Goal: Task Accomplishment & Management: Use online tool/utility

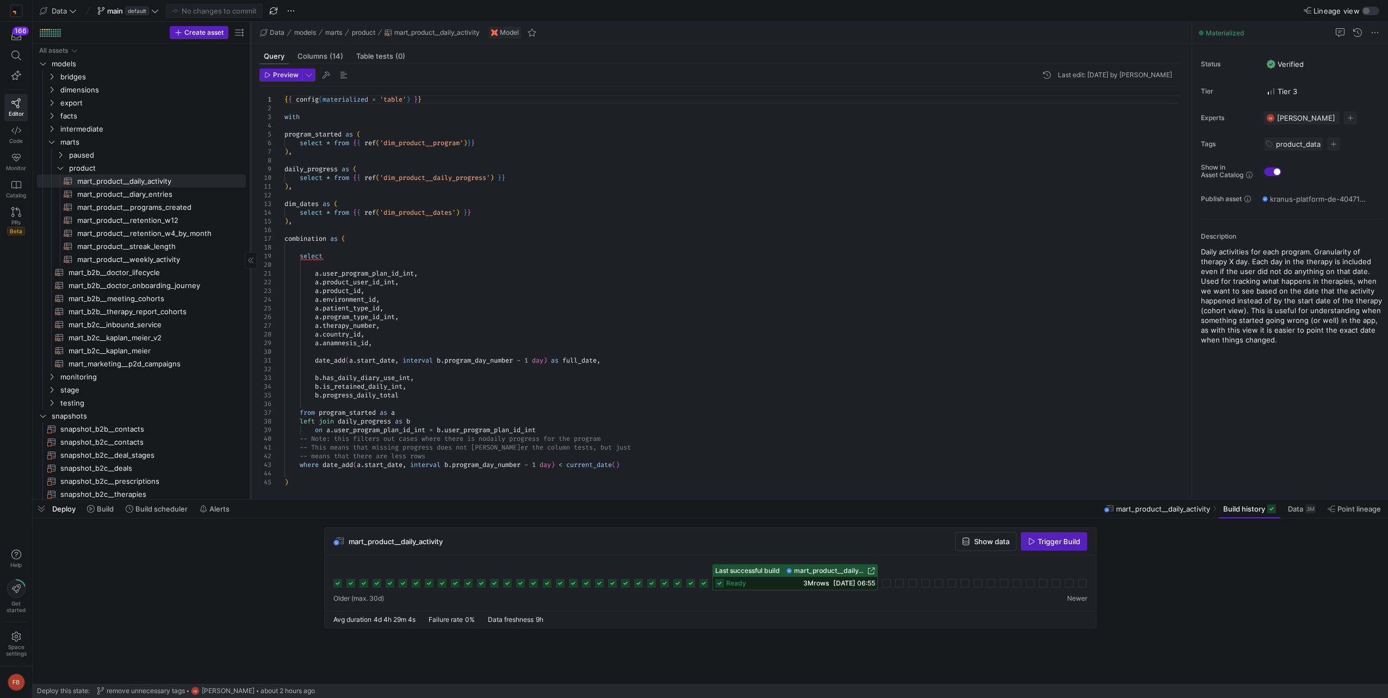
drag, startPoint x: 185, startPoint y: 282, endPoint x: 250, endPoint y: 291, distance: 65.9
click at [250, 291] on div at bounding box center [250, 260] width 1 height 477
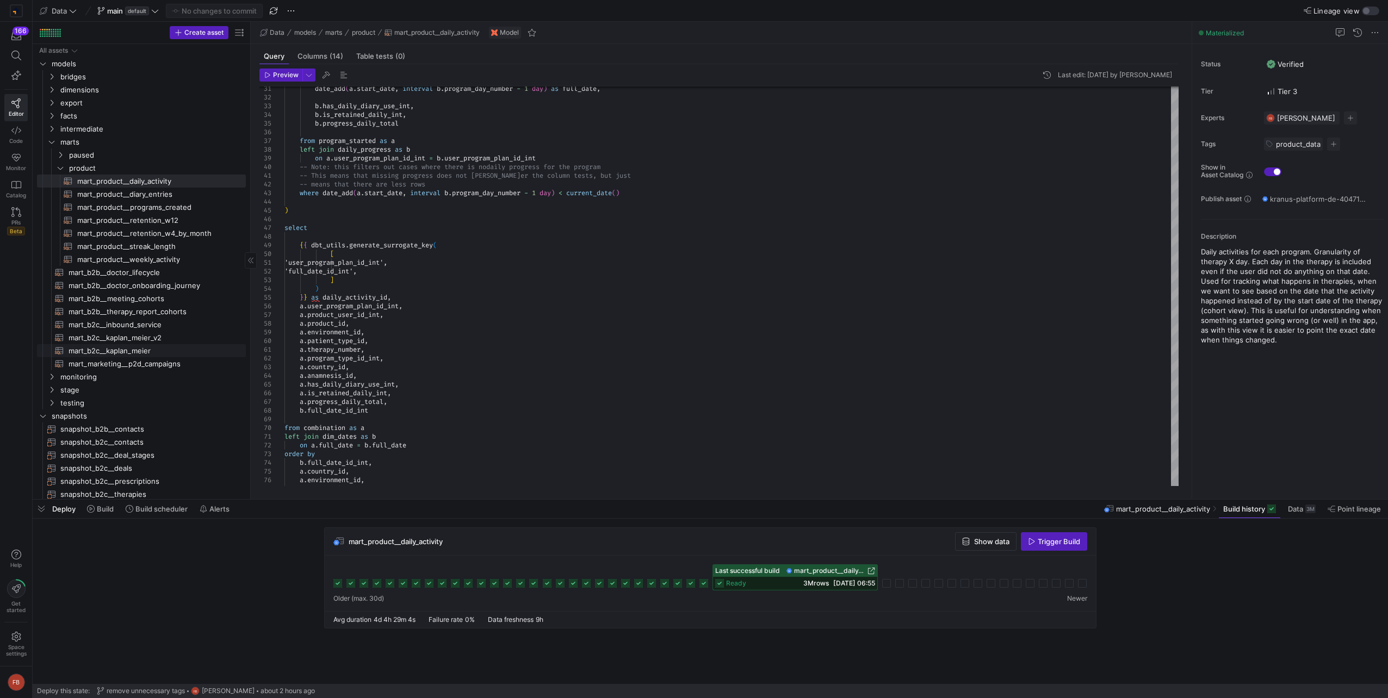
click at [142, 348] on span "mart_b2c__kaplan_meier​​​​​​​​​​" at bounding box center [151, 351] width 165 height 13
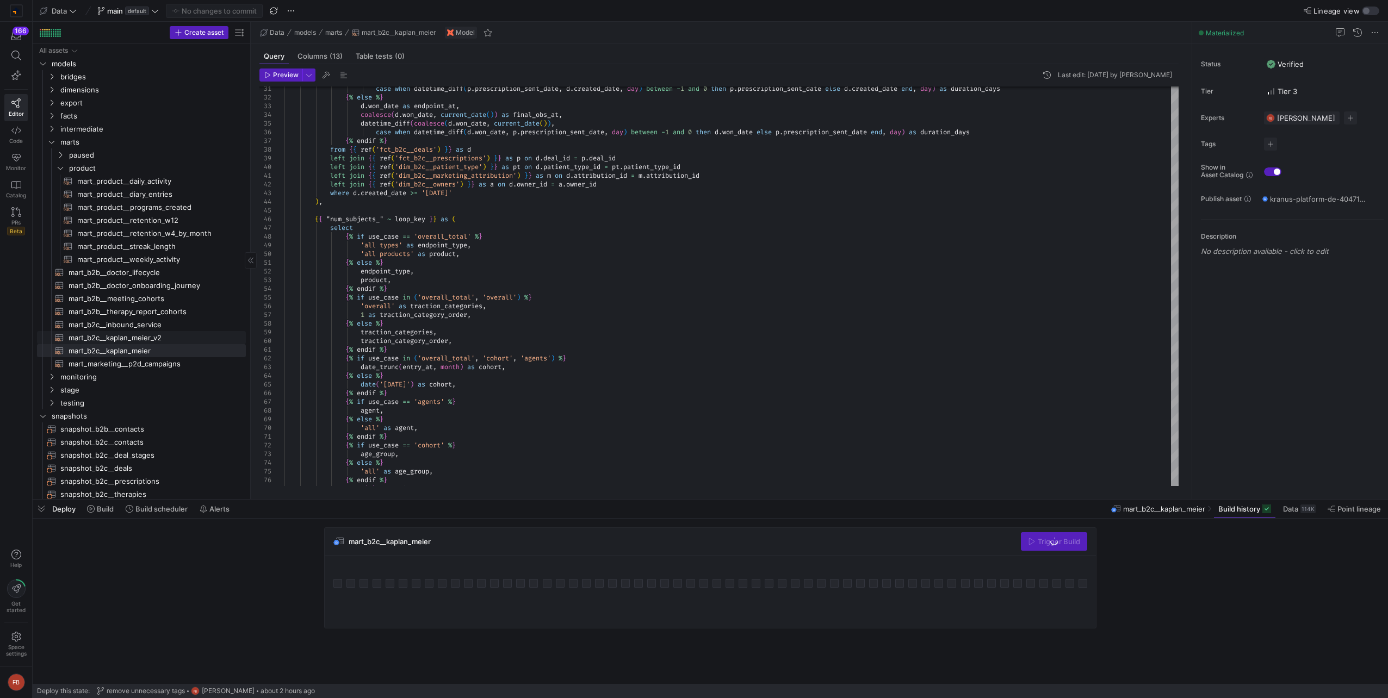
click at [141, 336] on span "mart_b2c__kaplan_meier_v2​​​​​​​​​​" at bounding box center [151, 338] width 165 height 13
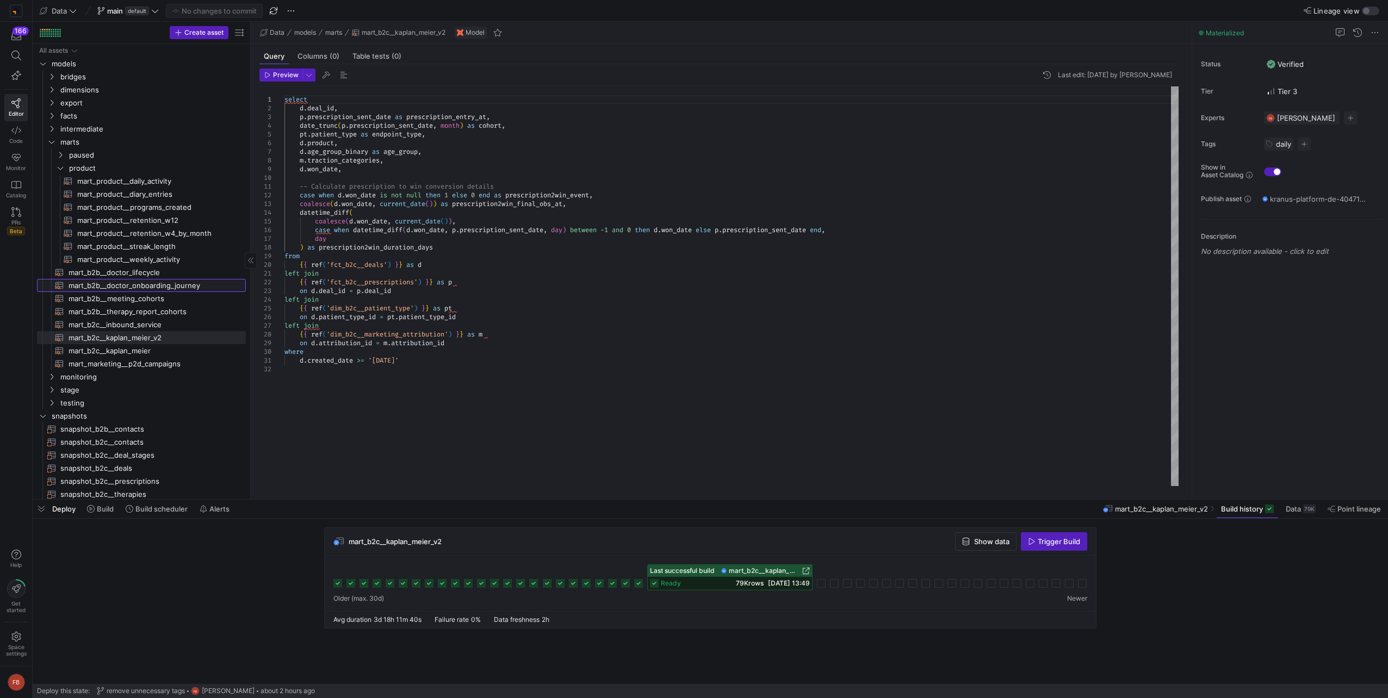
click at [142, 281] on span "mart_b2b__doctor_onboarding_journey​​​​​​​​​​" at bounding box center [151, 286] width 165 height 13
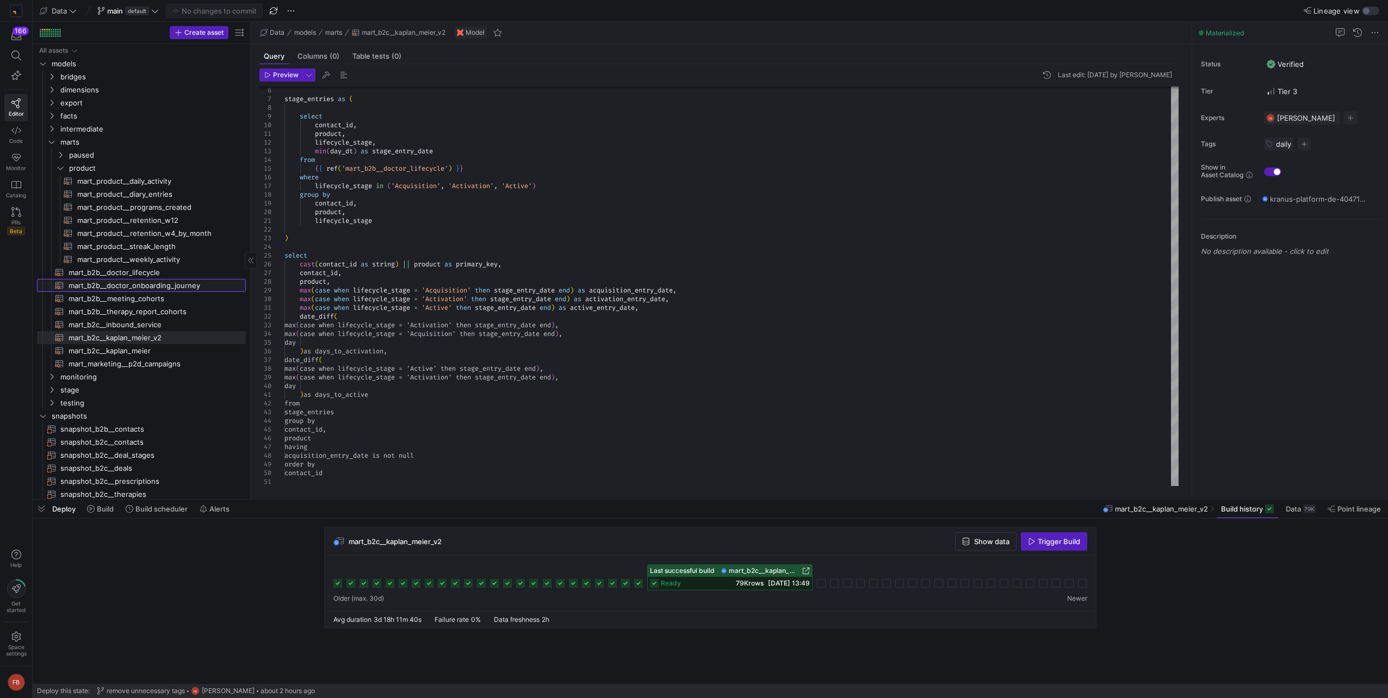
click at [142, 281] on span "mart_b2b__doctor_onboarding_journey​​​​​​​​​​" at bounding box center [151, 286] width 165 height 13
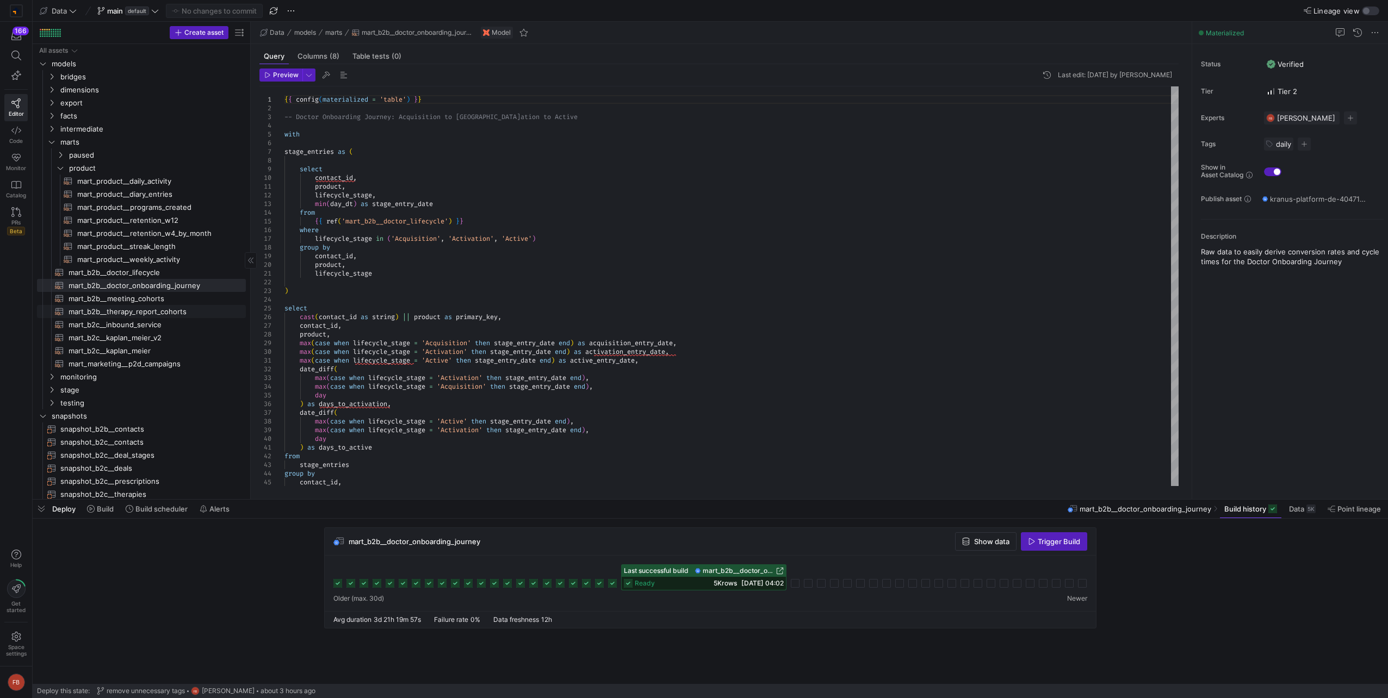
click at [154, 310] on span "mart_b2b__therapy_report_cohorts​​​​​​​​​​" at bounding box center [151, 312] width 165 height 13
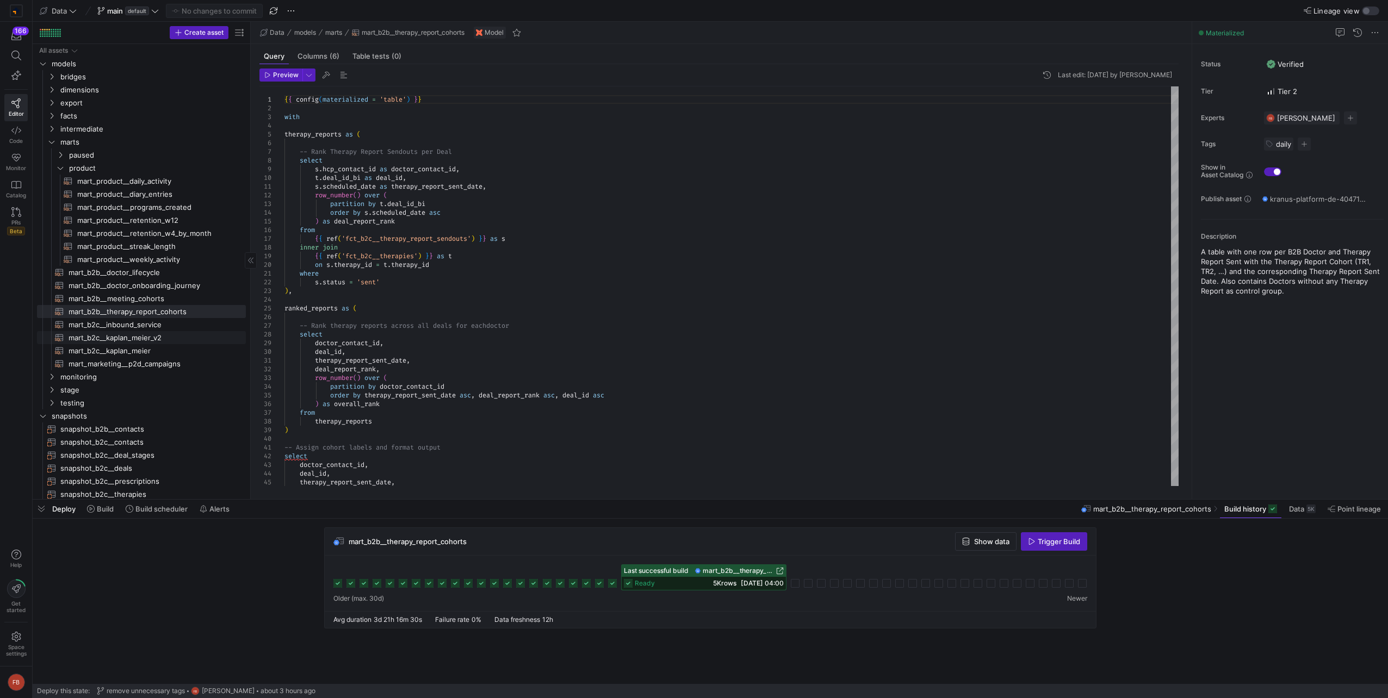
click at [149, 337] on span "mart_b2c__kaplan_meier_v2​​​​​​​​​​" at bounding box center [151, 338] width 165 height 13
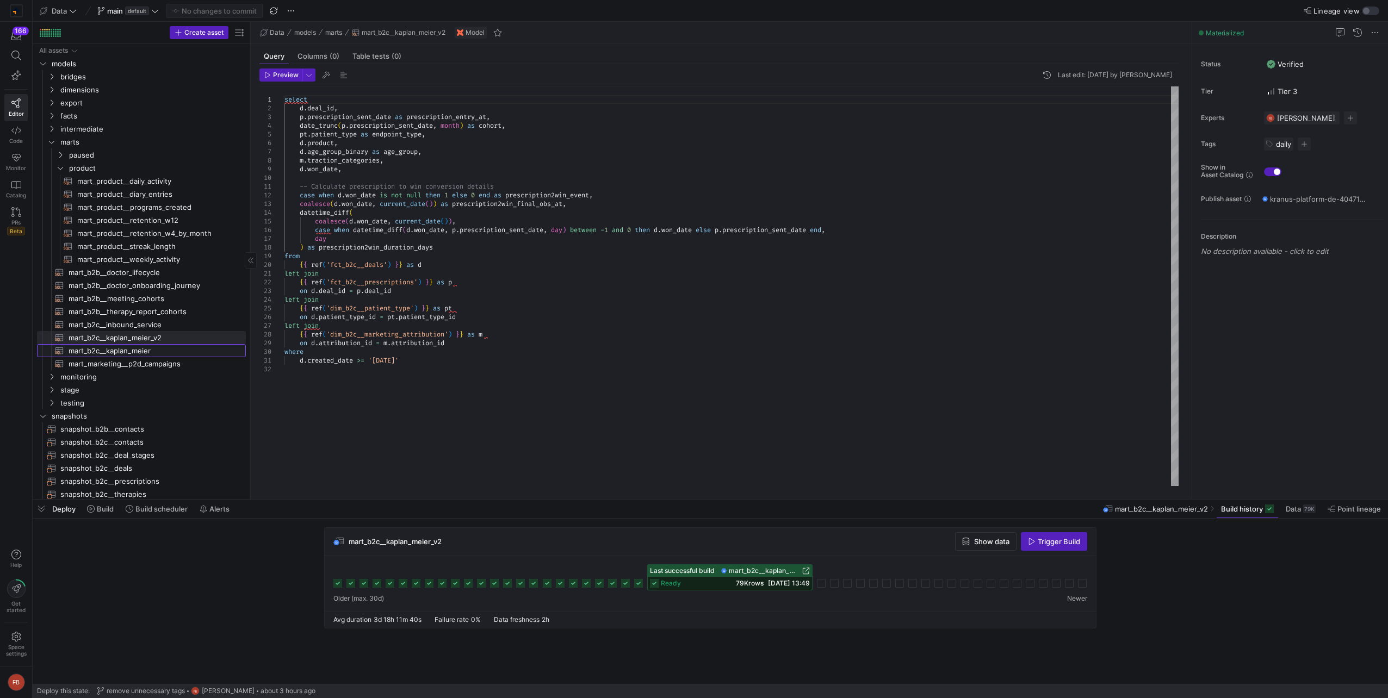
click at [150, 350] on span "mart_b2c__kaplan_meier​​​​​​​​​​" at bounding box center [151, 351] width 165 height 13
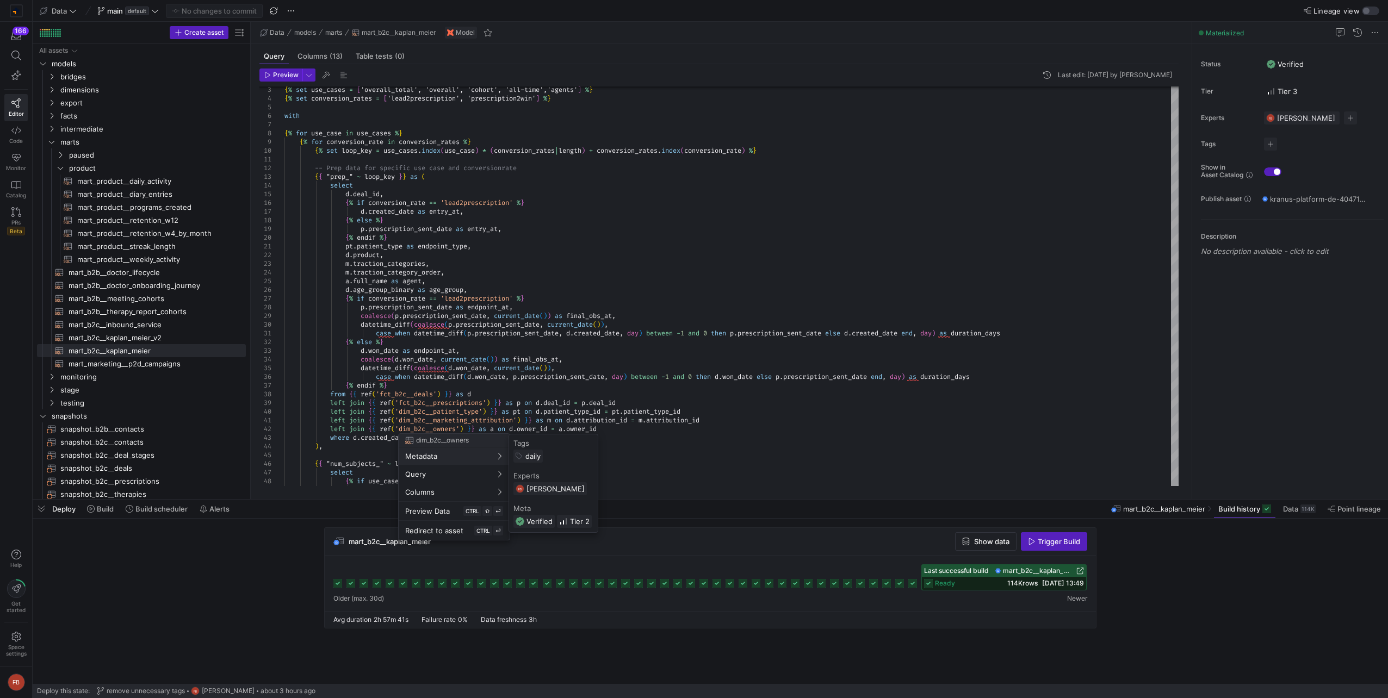
click at [169, 223] on div at bounding box center [694, 349] width 1388 height 698
click at [154, 338] on span "mart_b2c__kaplan_meier_v2​​​​​​​​​​" at bounding box center [151, 338] width 165 height 13
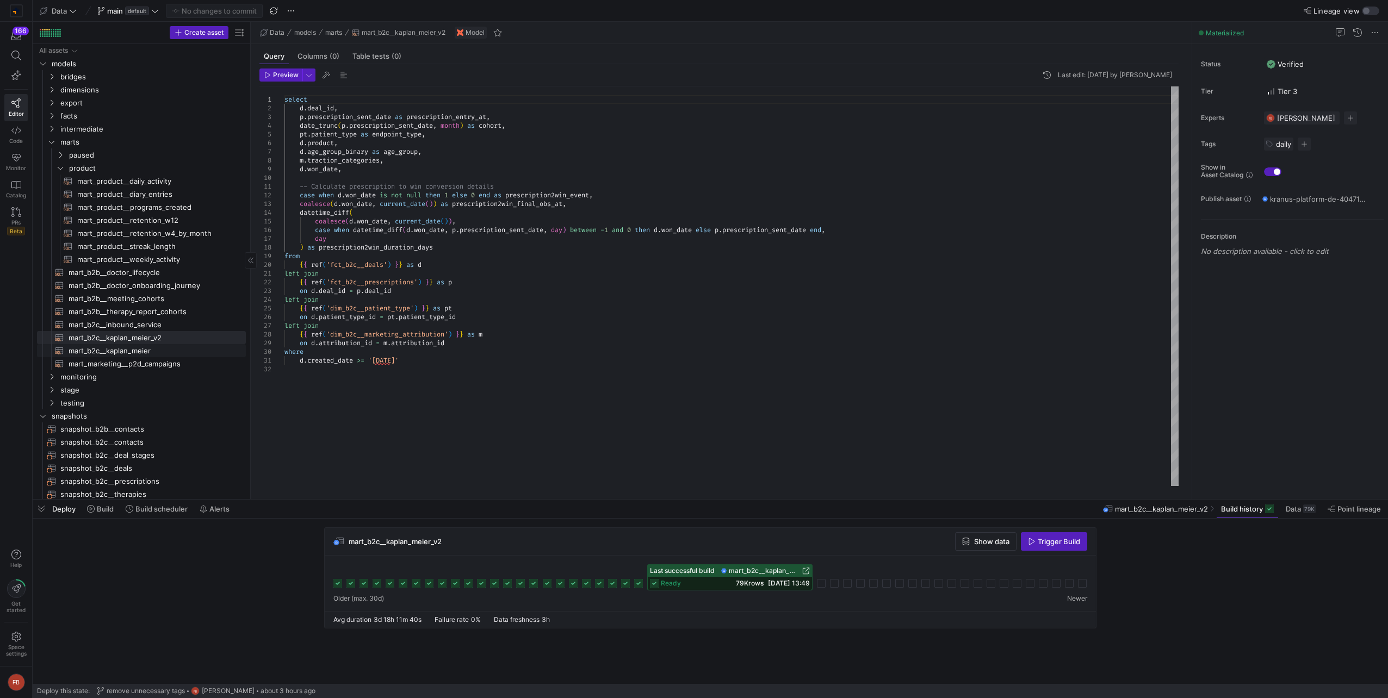
click at [155, 350] on span "mart_b2c__kaplan_meier​​​​​​​​​​" at bounding box center [151, 351] width 165 height 13
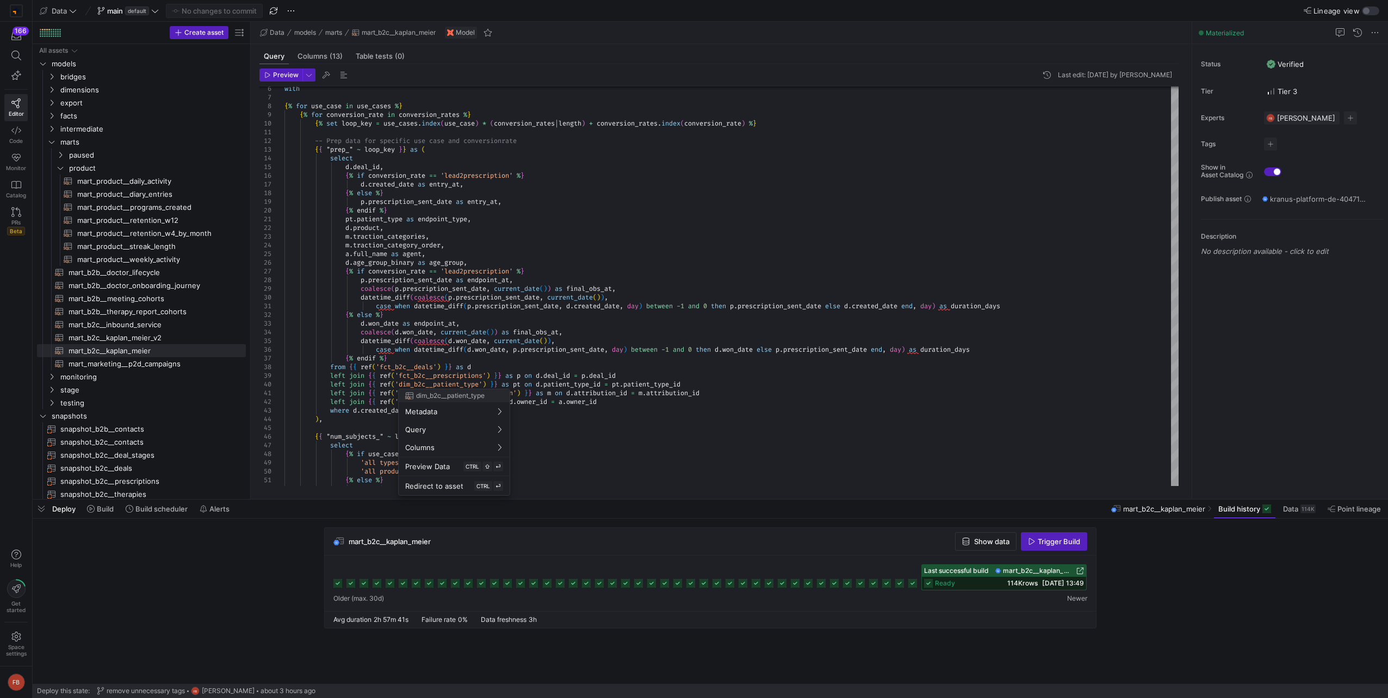
click at [666, 423] on div at bounding box center [694, 349] width 1388 height 698
click at [68, 170] on span "product" at bounding box center [150, 168] width 190 height 12
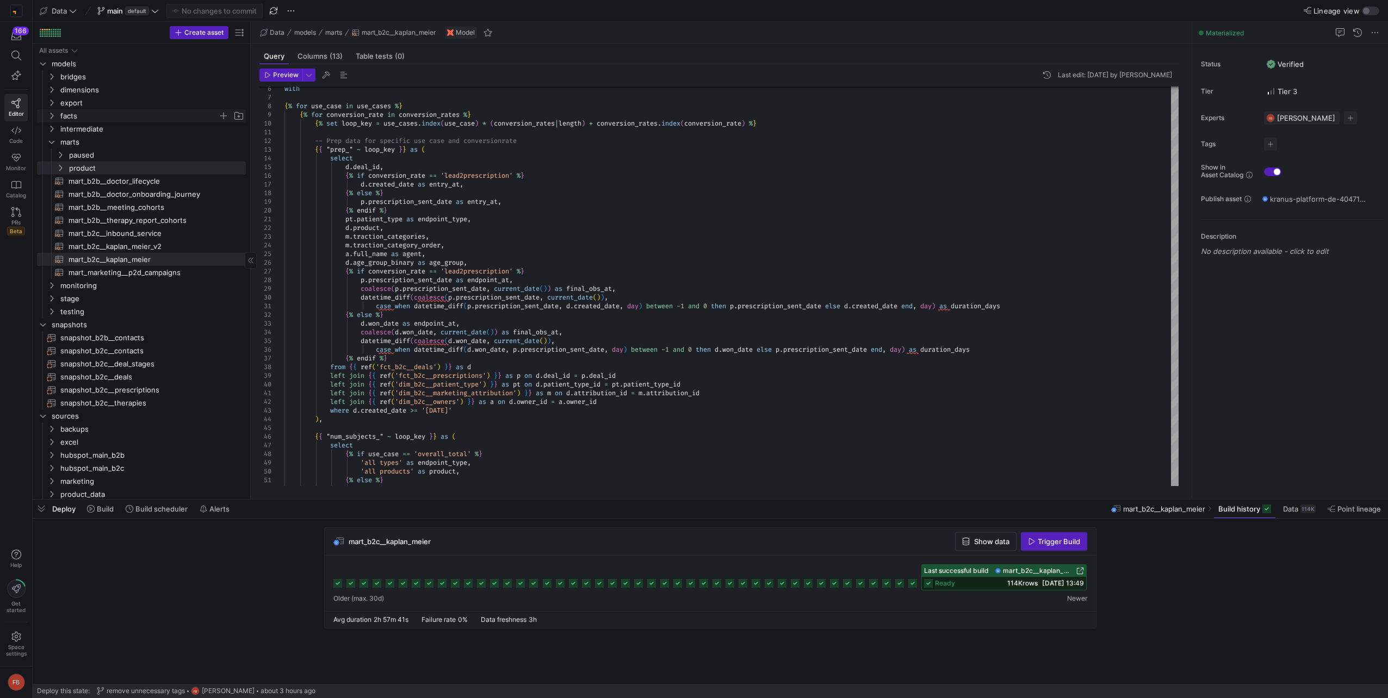
click at [53, 119] on y42-icon "Press SPACE to select this row." at bounding box center [51, 115] width 9 height 9
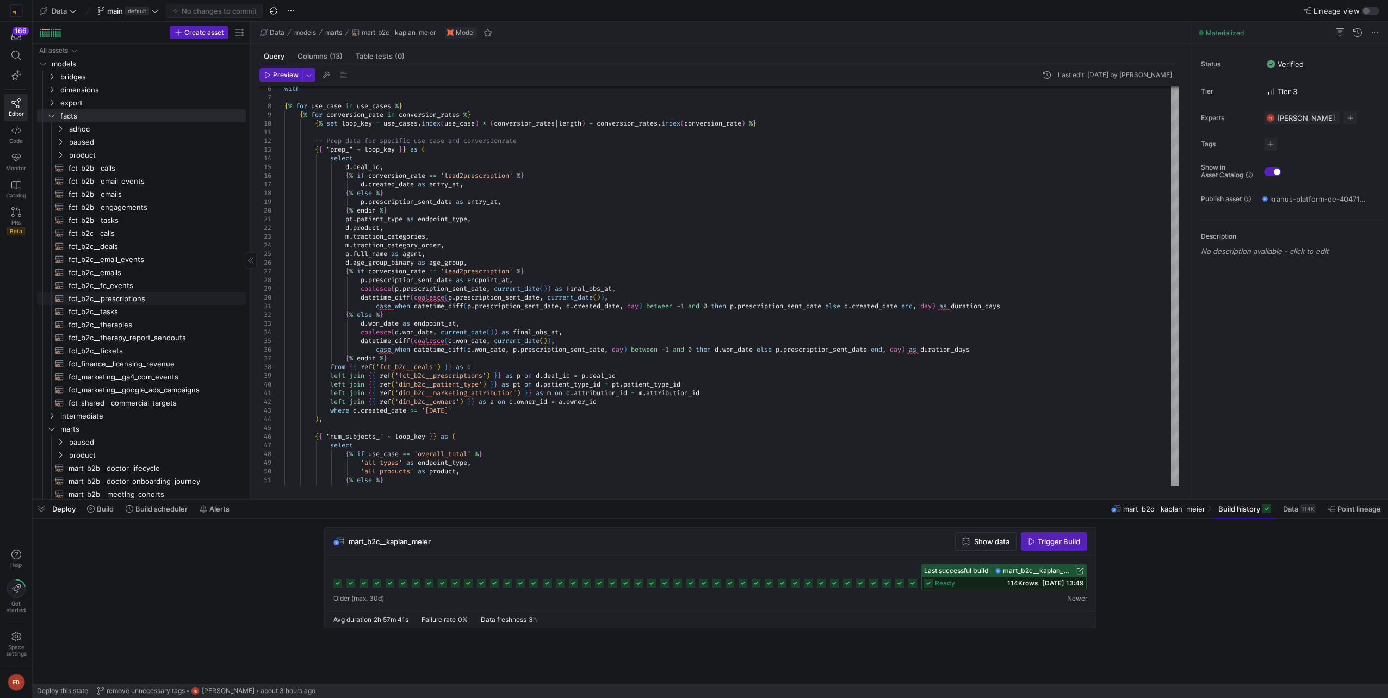
click at [134, 296] on span "fct_b2c__prescriptions​​​​​​​​​​" at bounding box center [151, 299] width 165 height 13
type textarea "{{ config(materialized = 'table') }} -- We need to remove the coalesce over tim…"
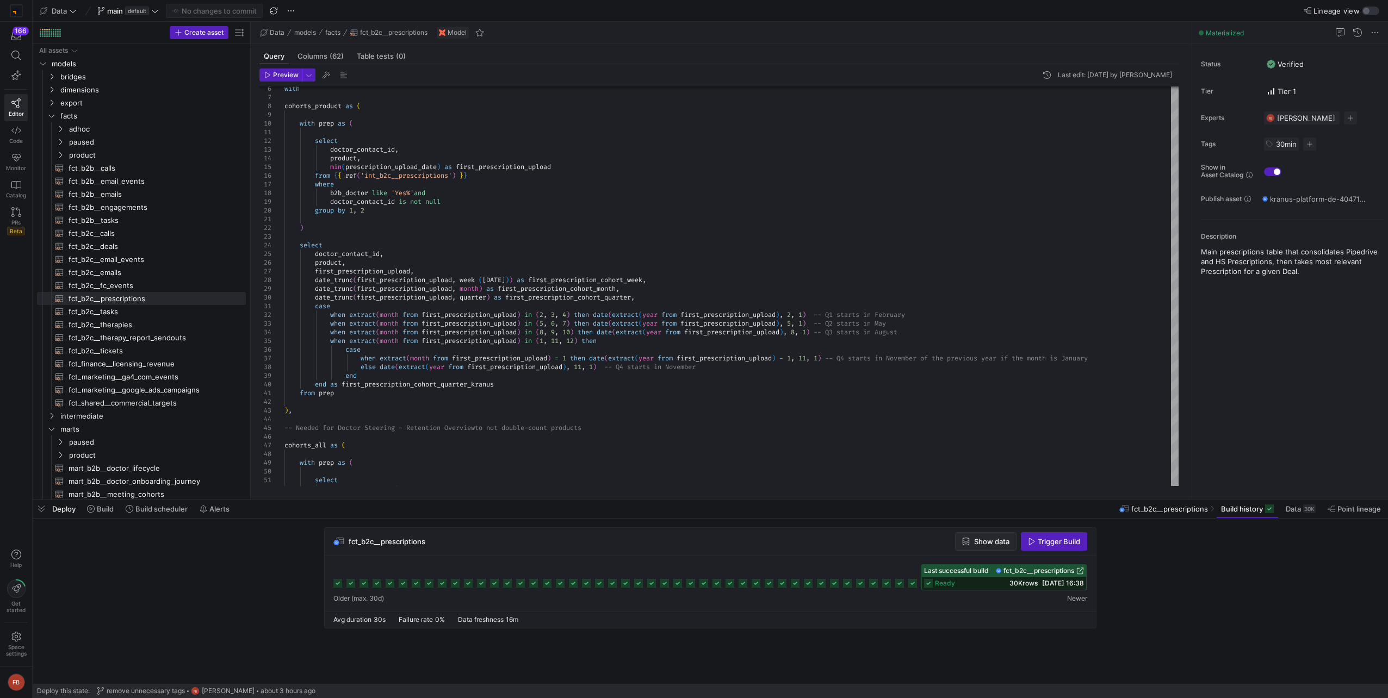
click at [994, 545] on span "Show data" at bounding box center [991, 541] width 35 height 9
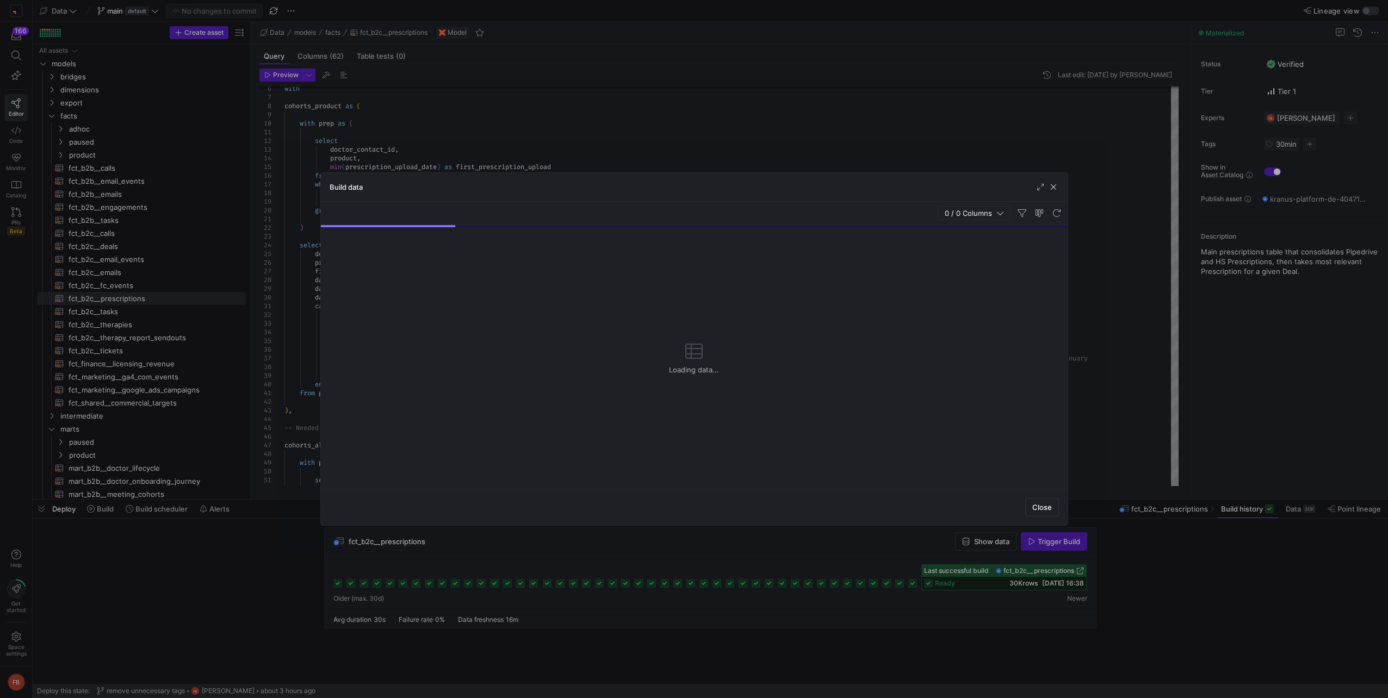
click at [961, 215] on span "0 / 0 Columns" at bounding box center [971, 213] width 52 height 9
click at [960, 210] on span "63 / 63 Columns" at bounding box center [966, 213] width 60 height 9
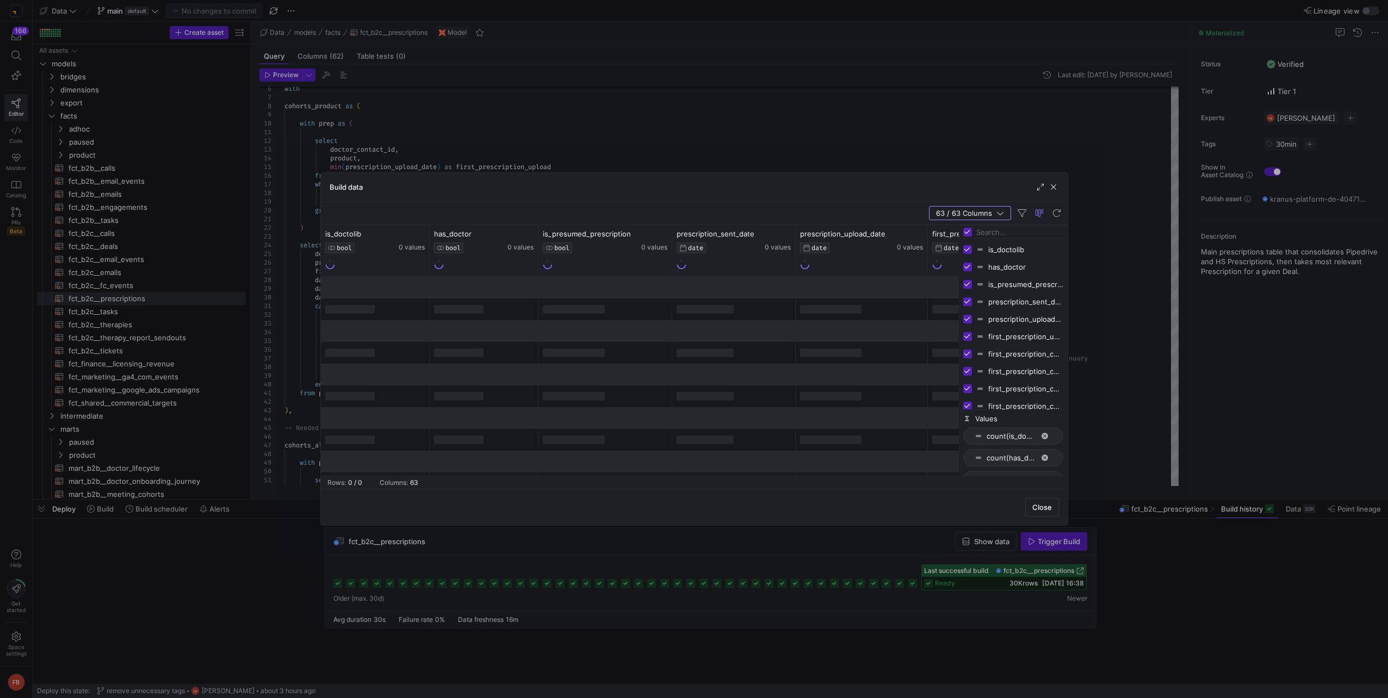
click at [968, 230] on input "Toggle Select All Columns" at bounding box center [967, 232] width 9 height 9
checkbox input "false"
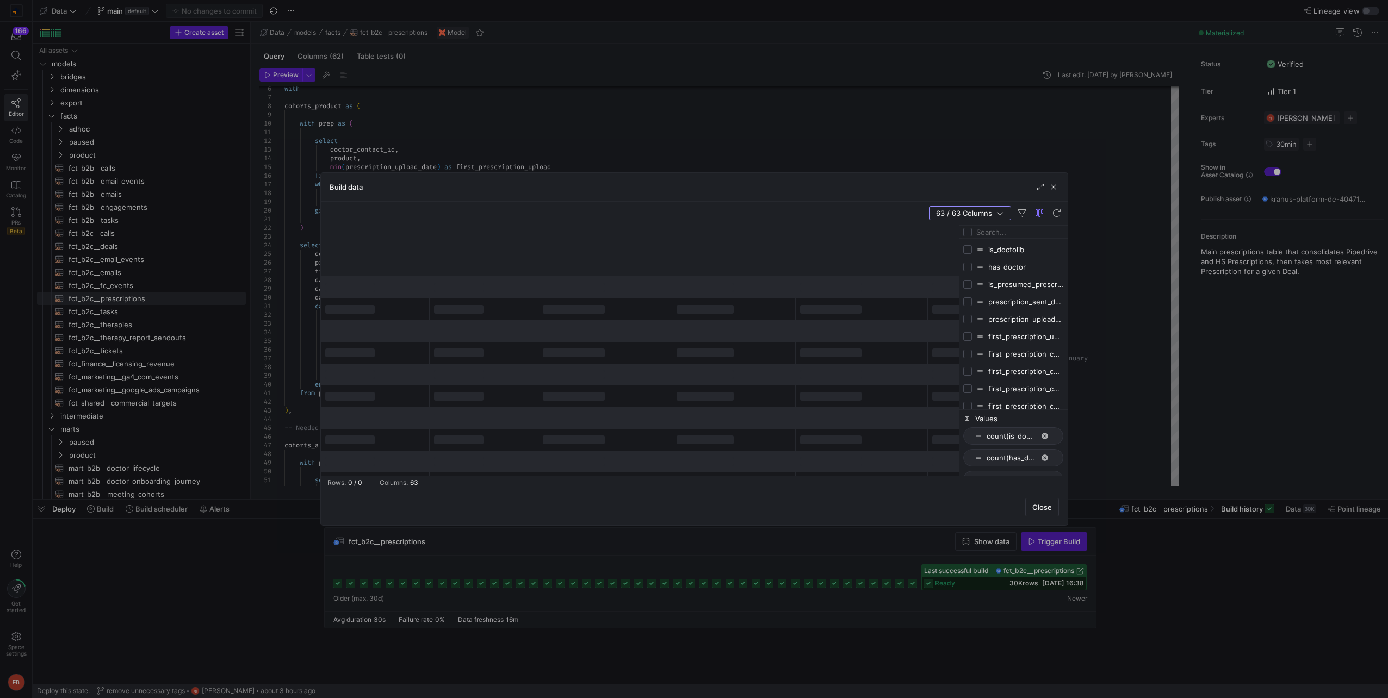
checkbox input "false"
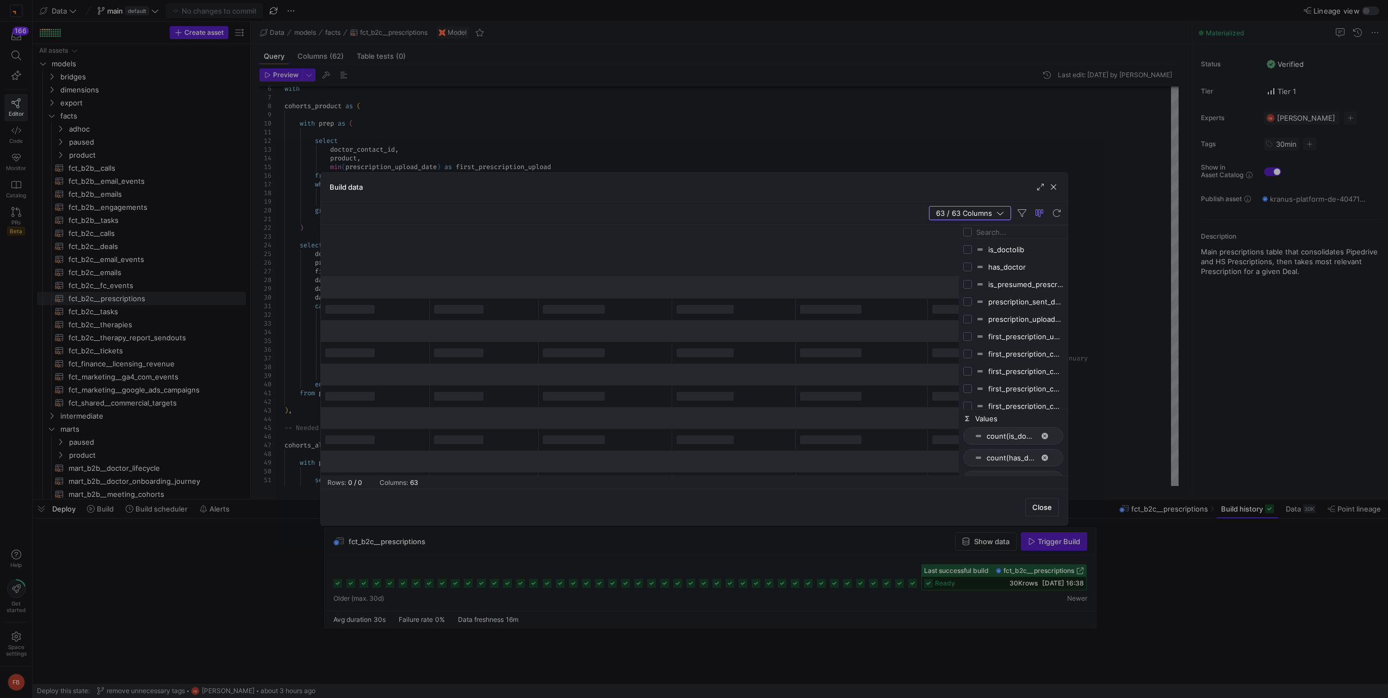
checkbox input "false"
click at [991, 233] on input "Filter Columns Input" at bounding box center [1019, 232] width 87 height 22
type input "insurance"
click at [967, 267] on input "Press SPACE to toggle visibility (hidden)" at bounding box center [967, 267] width 9 height 9
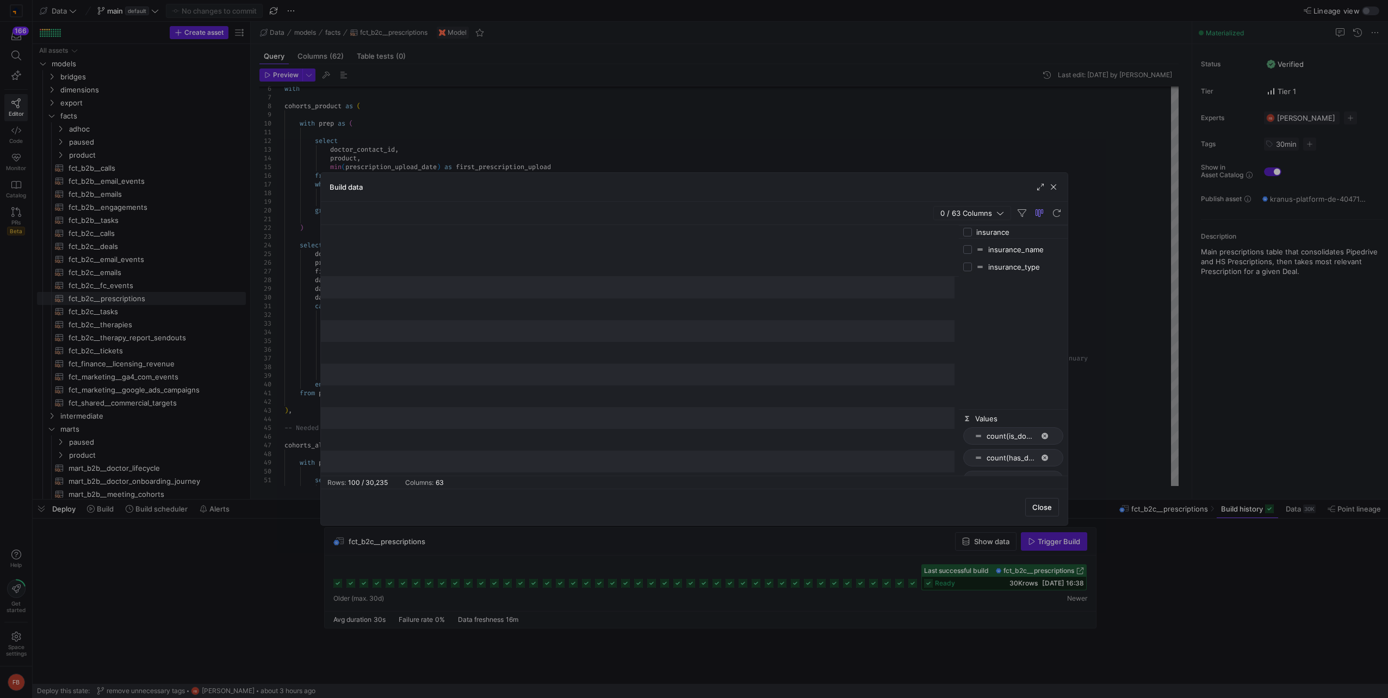
checkbox input "true"
checkbox input "false"
drag, startPoint x: 1053, startPoint y: 189, endPoint x: 965, endPoint y: 216, distance: 92.2
click at [1053, 189] on span "button" at bounding box center [1053, 187] width 11 height 11
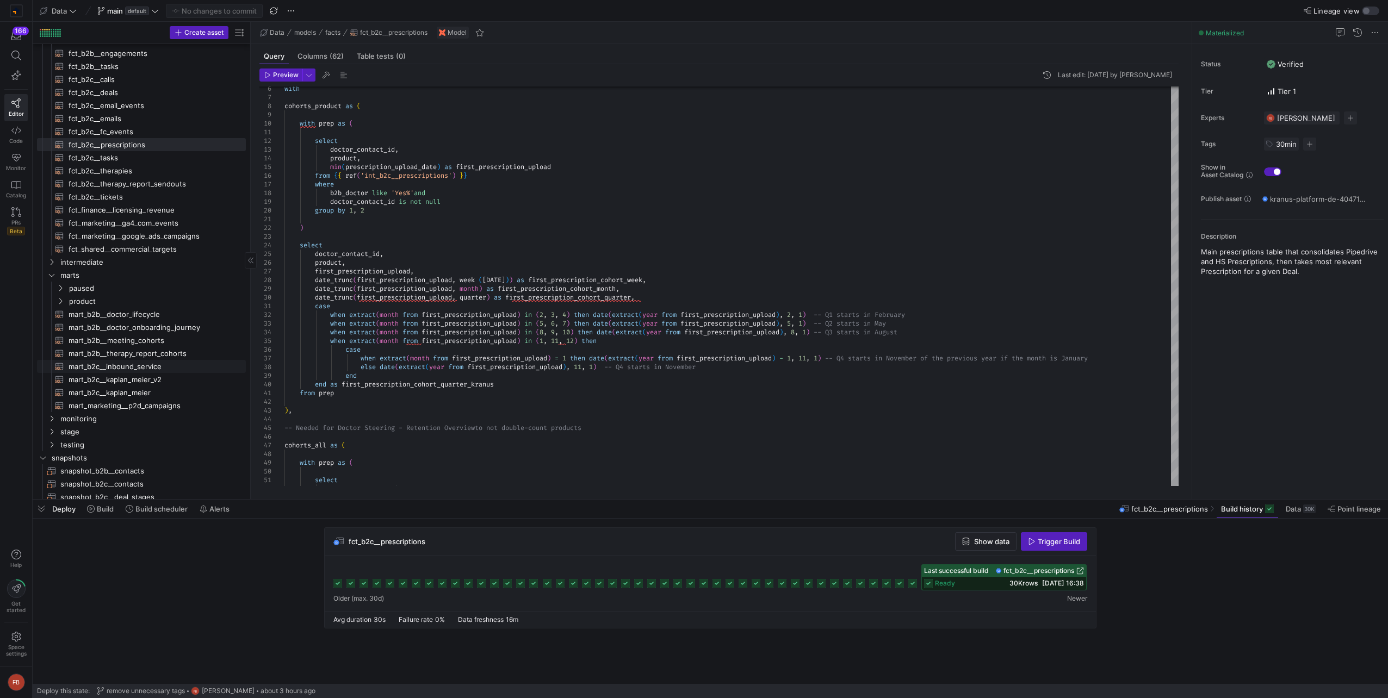
scroll to position [163, 0]
click at [163, 371] on span "mart_b2c__kaplan_meier_v2​​​​​​​​​​" at bounding box center [151, 370] width 165 height 13
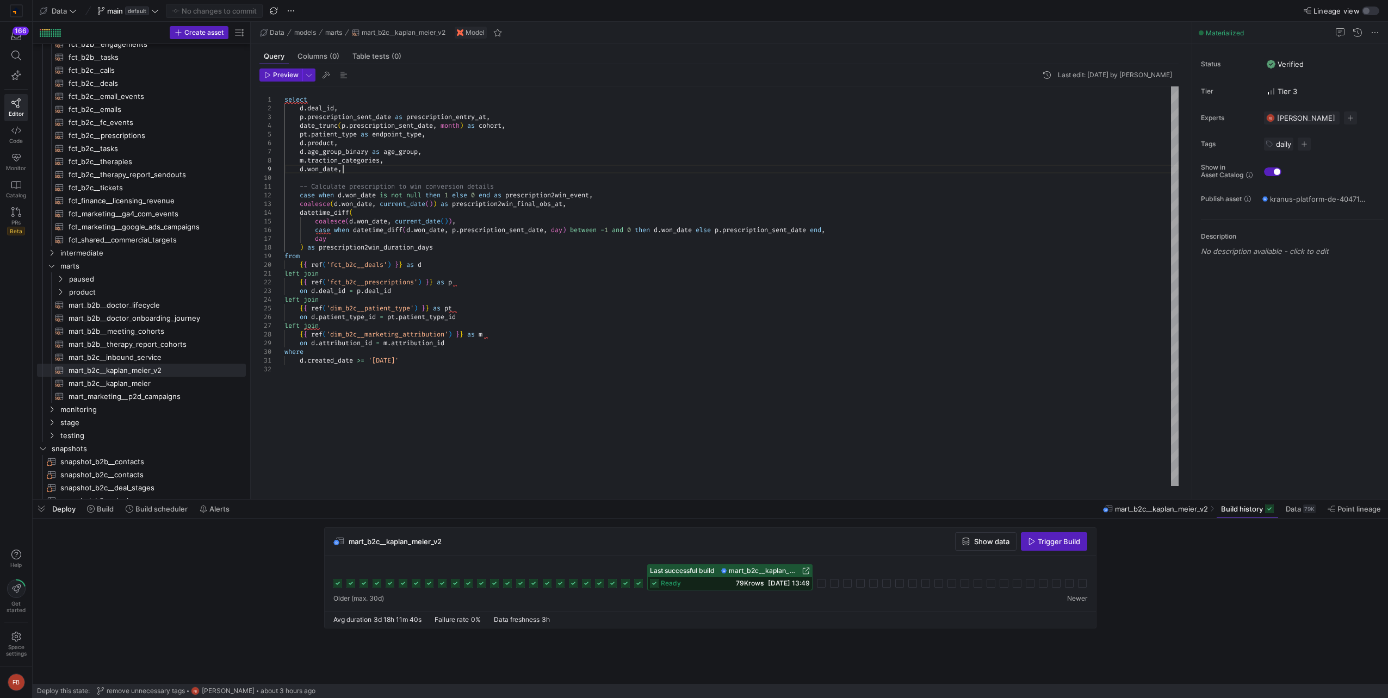
click at [409, 171] on div "select d . deal_id , p . prescription_sent_date as prescription_entry_at , date…" at bounding box center [731, 286] width 894 height 400
click at [407, 163] on div "select d . deal_id , p . prescription_sent_date as prescription_entry_at , date…" at bounding box center [731, 286] width 894 height 400
type textarea "select d.deal_id, p.prescription_sent_date as prescription_entry_at, date_trunc…"
click at [153, 12] on icon at bounding box center [155, 11] width 8 height 8
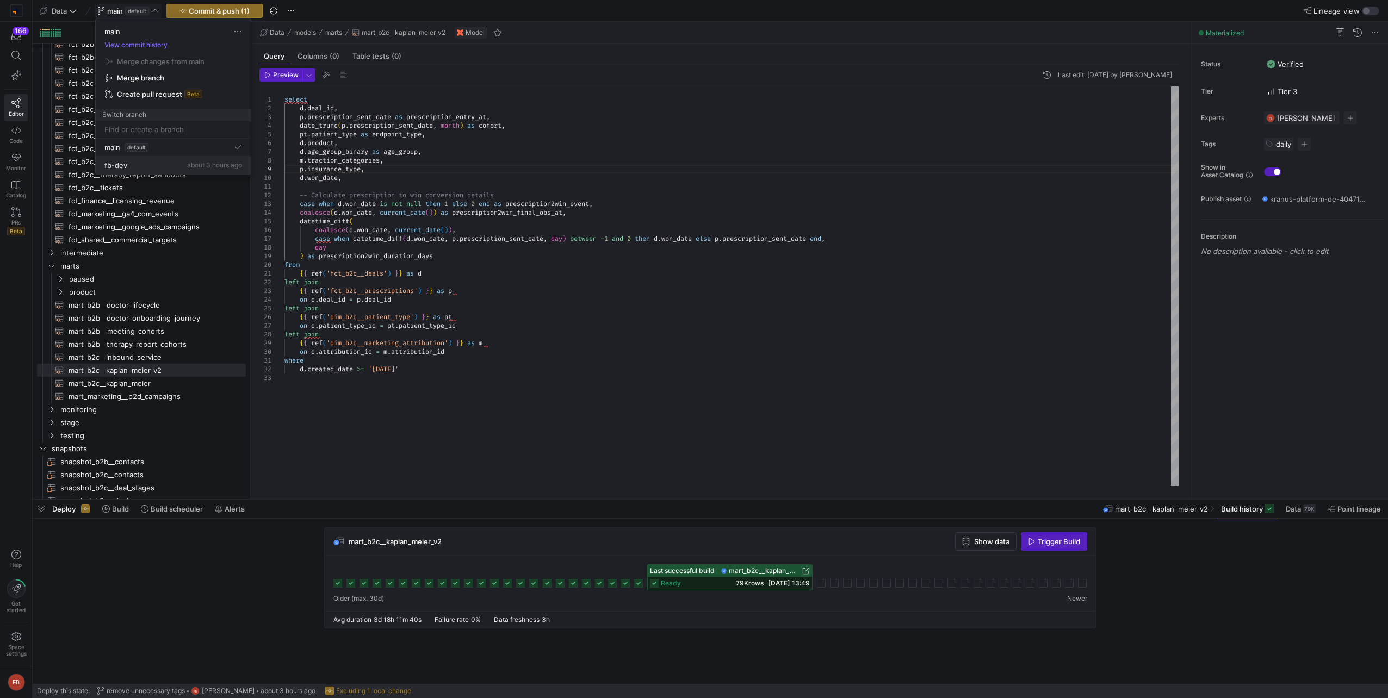
click at [117, 167] on span "fb-dev" at bounding box center [115, 165] width 23 height 9
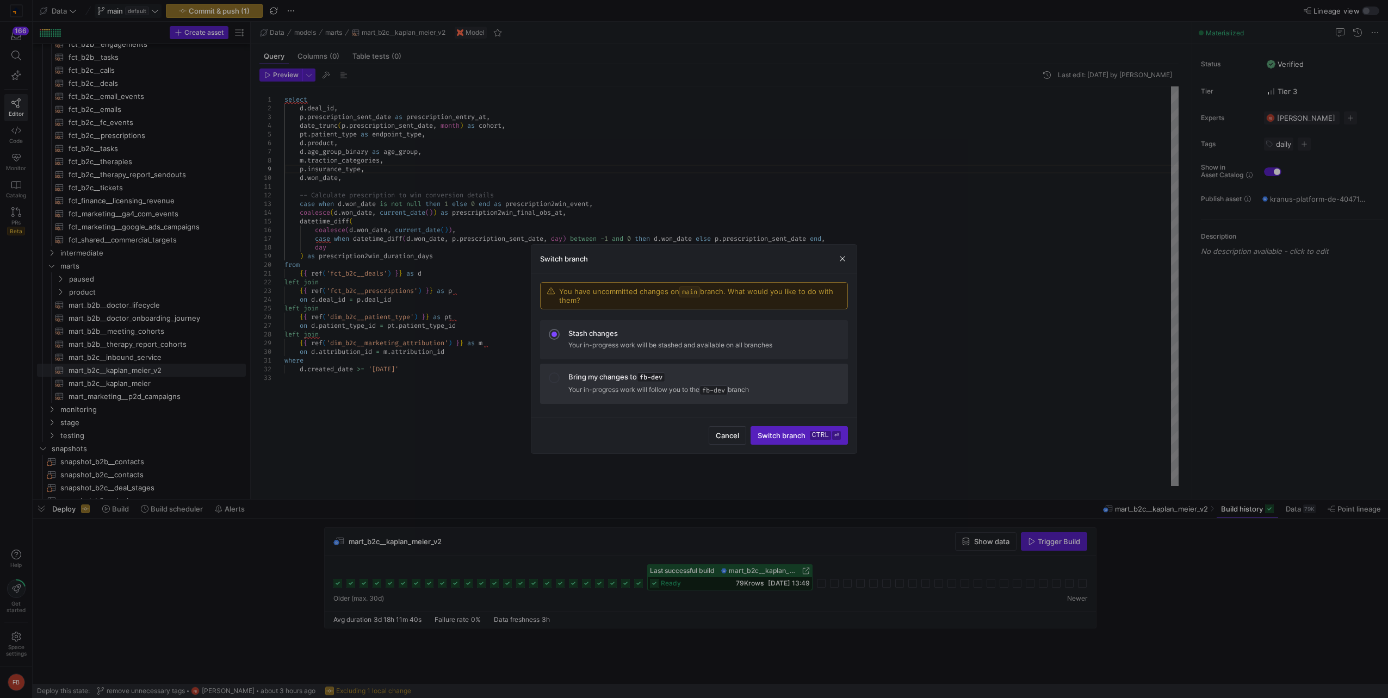
click at [638, 387] on p "Your in-progress work will follow you to the fb-dev branch" at bounding box center [703, 389] width 271 height 11
click at [760, 434] on span "Switch branch ctrl ⏎" at bounding box center [798, 435] width 83 height 9
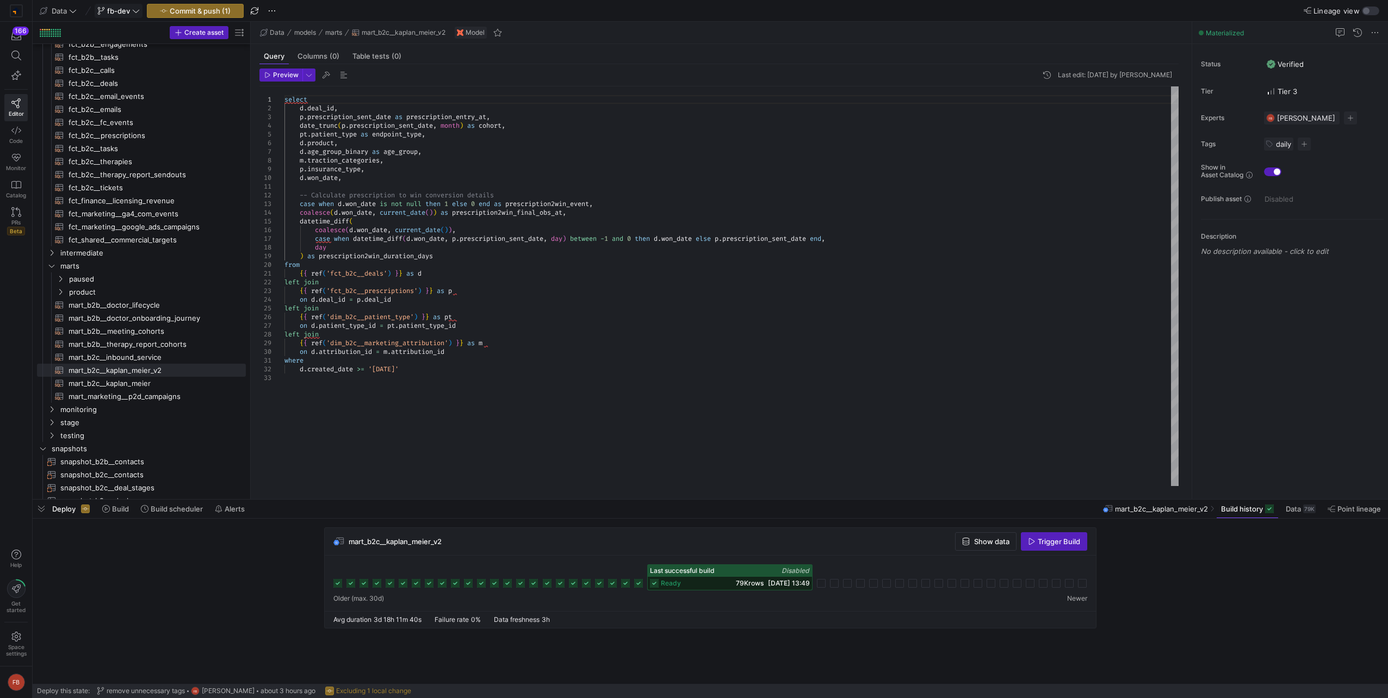
click at [554, 343] on div "select d . deal_id , p . prescription_sent_date as prescription_entry_at , date…" at bounding box center [731, 286] width 894 height 400
type textarea "select d.deal_id, p.prescription_sent_date as prescription_entry_at, date_trunc…"
click at [384, 167] on div "select d . deal_id , p . prescription_sent_date as prescription_entry_at , date…" at bounding box center [731, 286] width 894 height 400
click at [268, 72] on icon "button" at bounding box center [267, 75] width 7 height 7
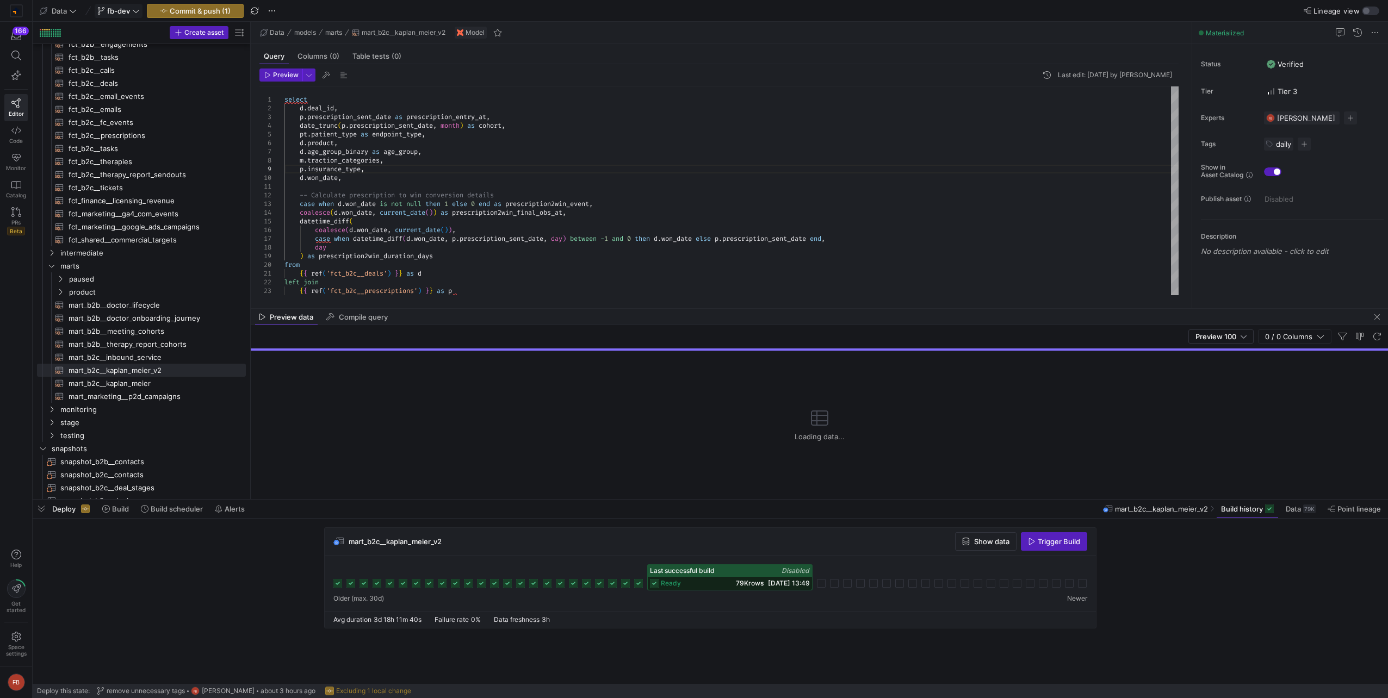
click at [1223, 519] on div "mart_b2c__kaplan_meier_v2 Show data Trigger Build" at bounding box center [710, 601] width 1355 height 165
click at [1241, 510] on span "Build history" at bounding box center [1242, 509] width 42 height 9
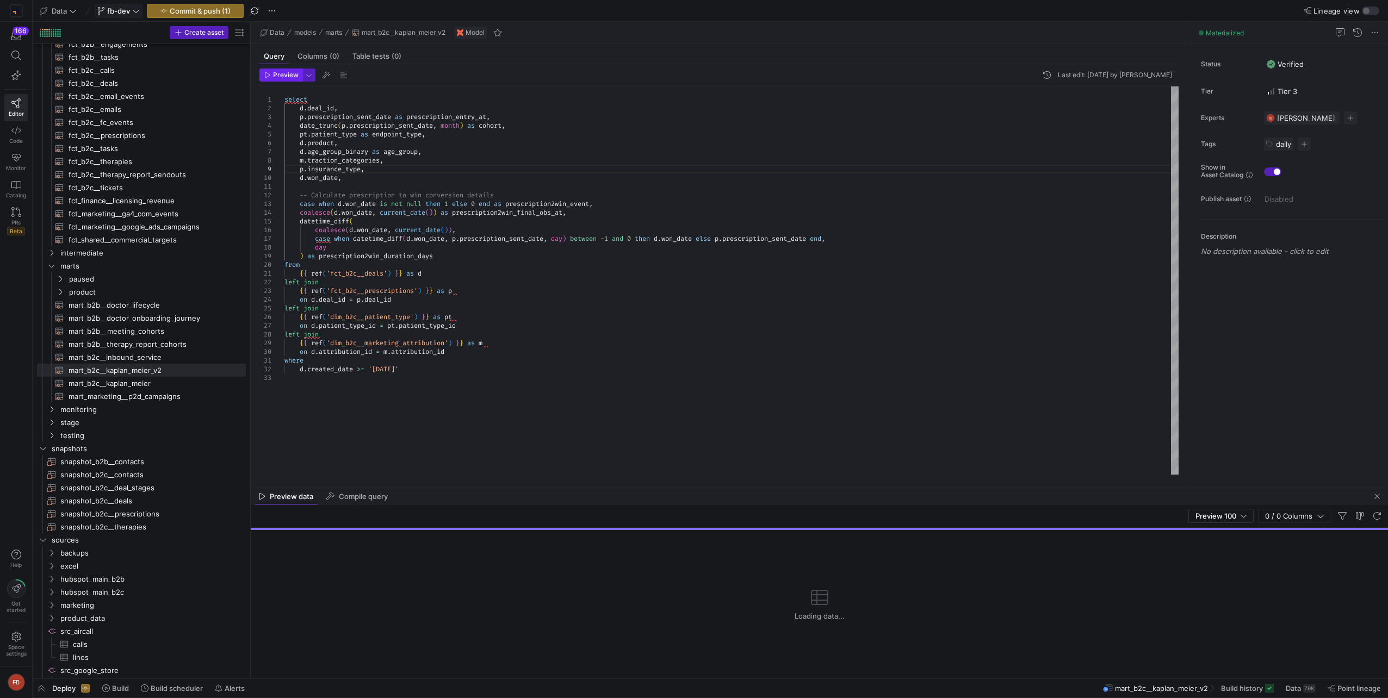
click at [275, 74] on span "Preview" at bounding box center [286, 75] width 26 height 8
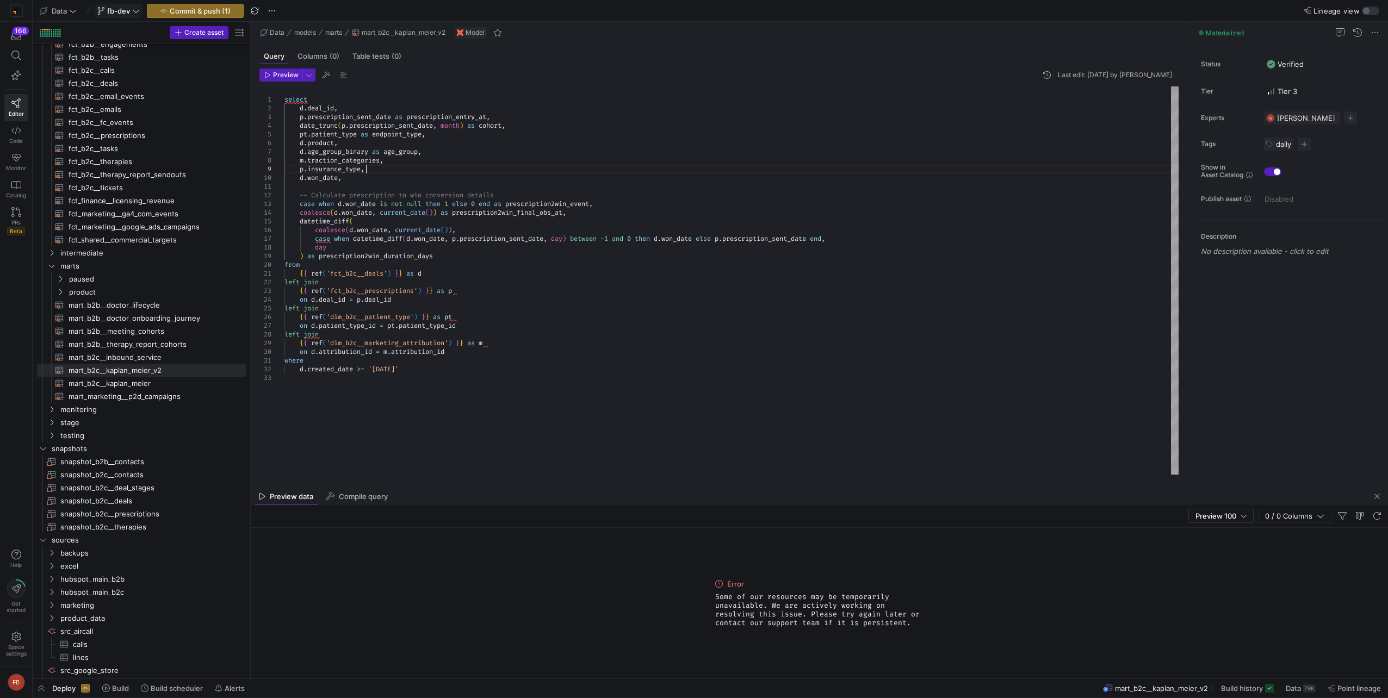
click at [388, 169] on div "select d . deal_id , p . prescription_sent_date as prescription_entry_at , date…" at bounding box center [731, 280] width 894 height 388
click at [294, 74] on span "Preview" at bounding box center [286, 75] width 26 height 8
click at [305, 81] on button "button" at bounding box center [308, 75] width 13 height 13
click at [286, 71] on div at bounding box center [694, 349] width 1388 height 698
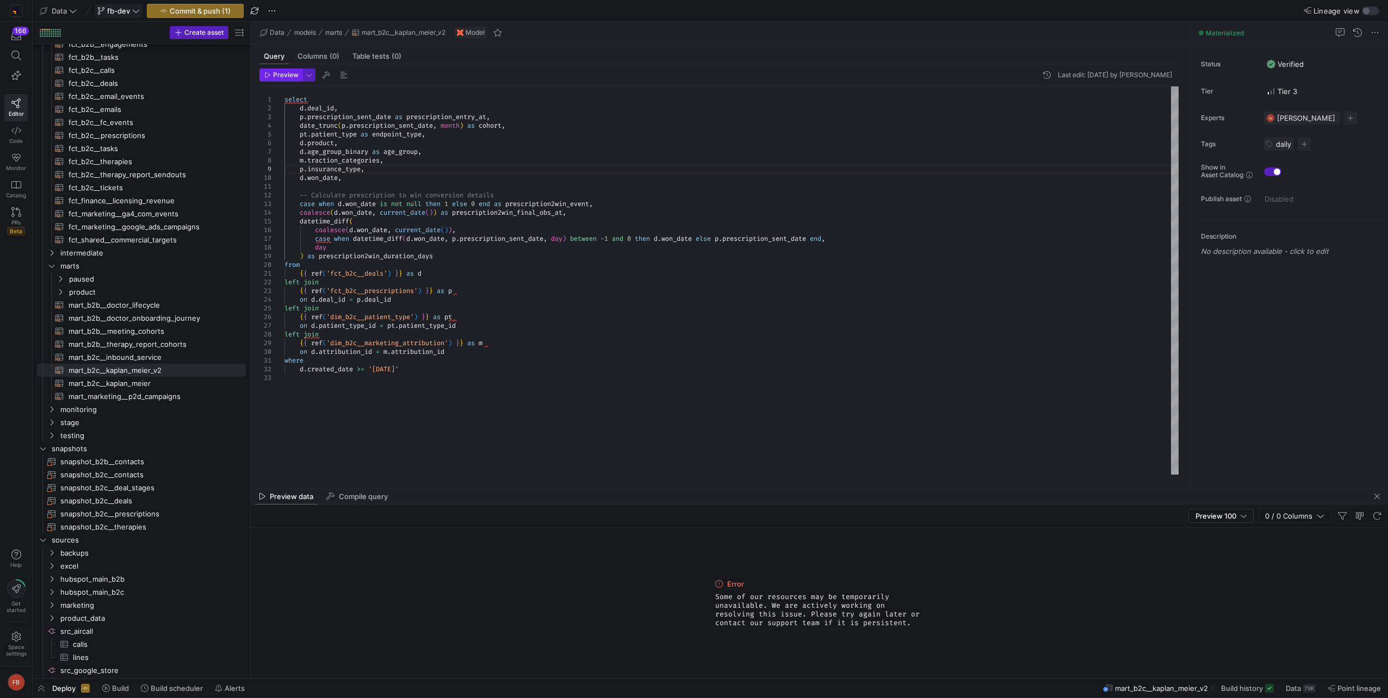
click at [285, 72] on span "Preview" at bounding box center [286, 75] width 26 height 8
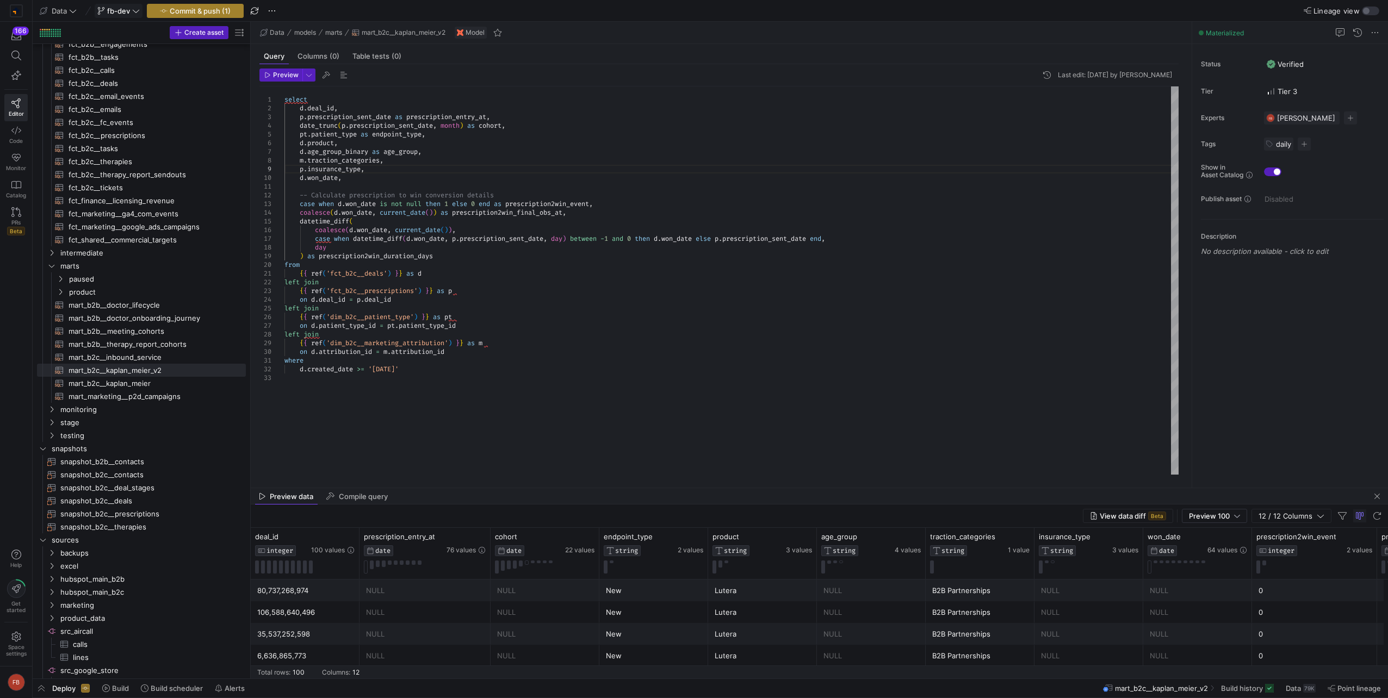
drag, startPoint x: 180, startPoint y: 4, endPoint x: 184, endPoint y: 11, distance: 8.0
click at [180, 4] on span "button" at bounding box center [195, 10] width 96 height 13
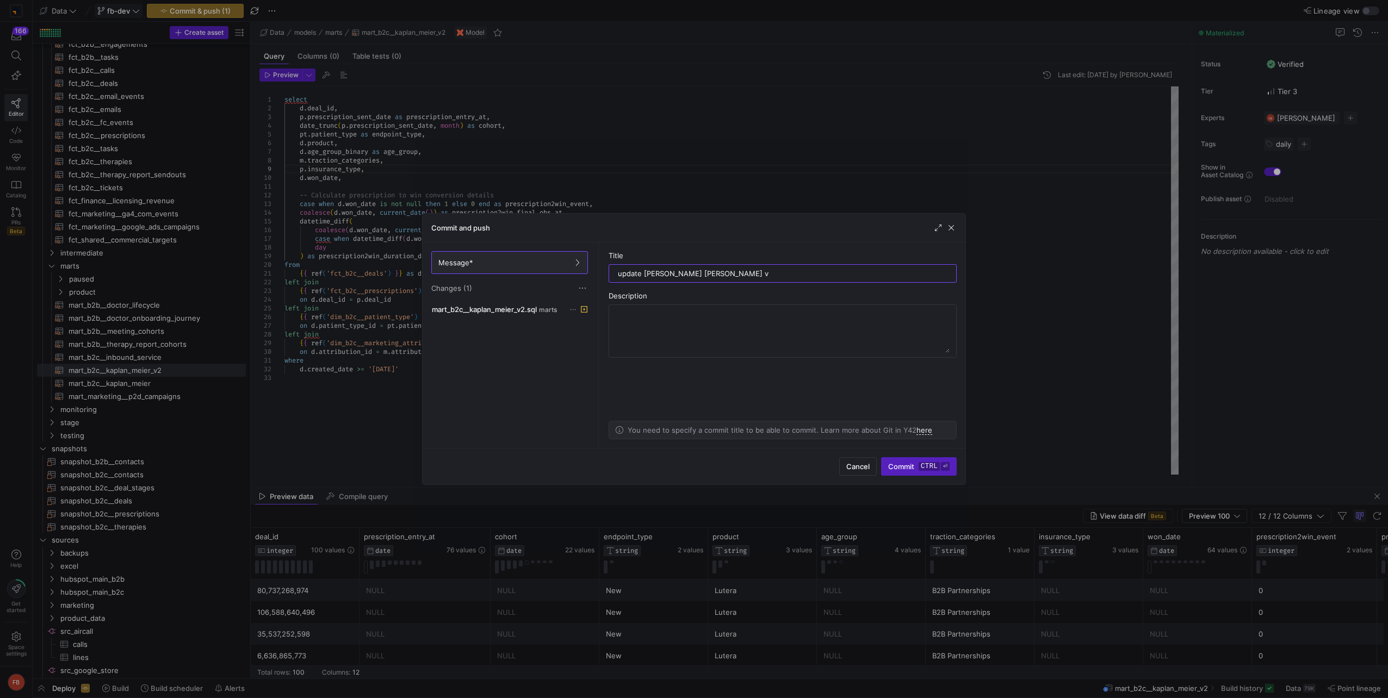
type input "update kaplan meier v2"
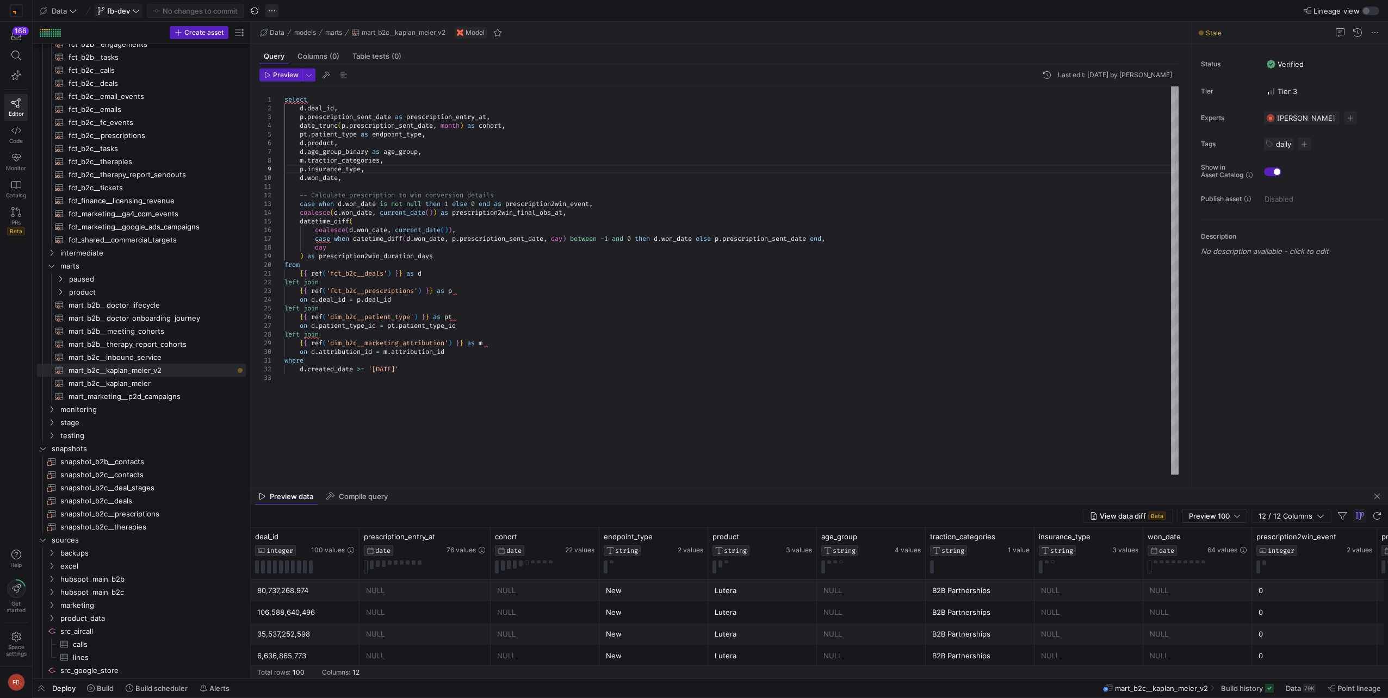
click at [275, 14] on span "button" at bounding box center [271, 10] width 13 height 13
click at [293, 32] on button "Merge branch" at bounding box center [325, 26] width 119 height 17
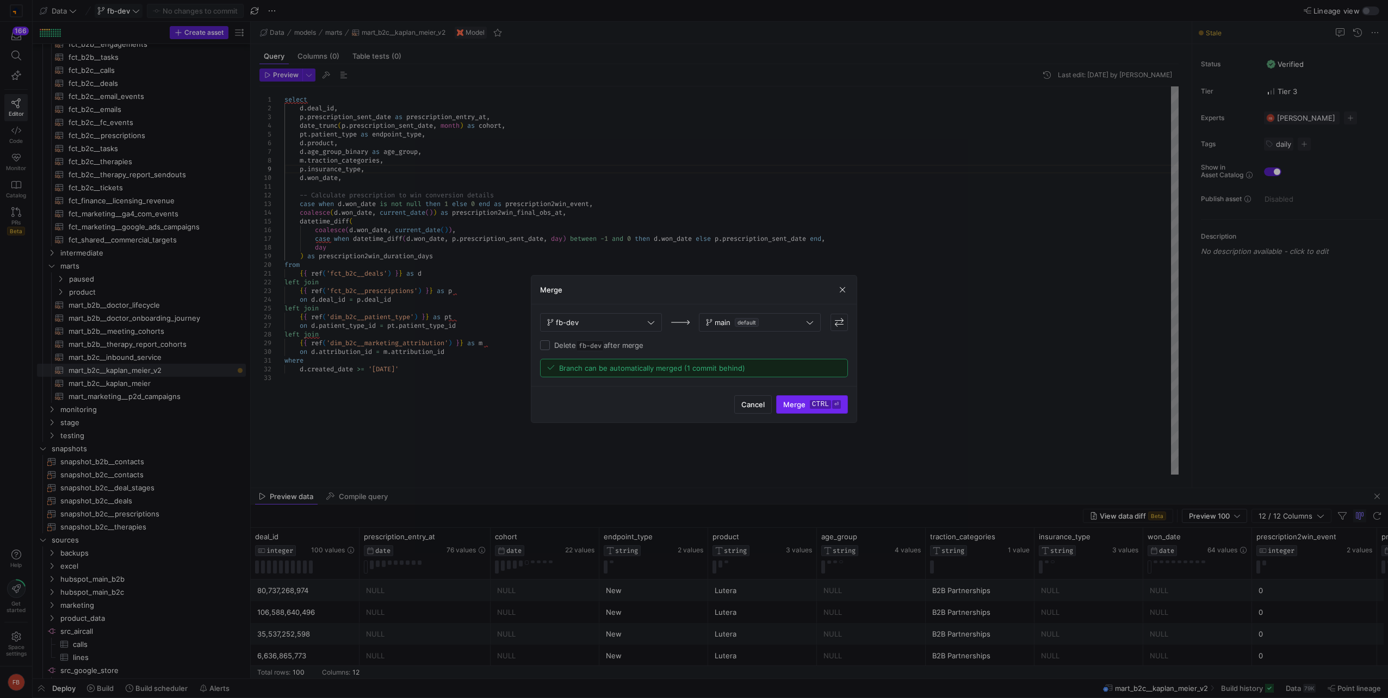
click at [792, 400] on span "submit" at bounding box center [812, 404] width 71 height 17
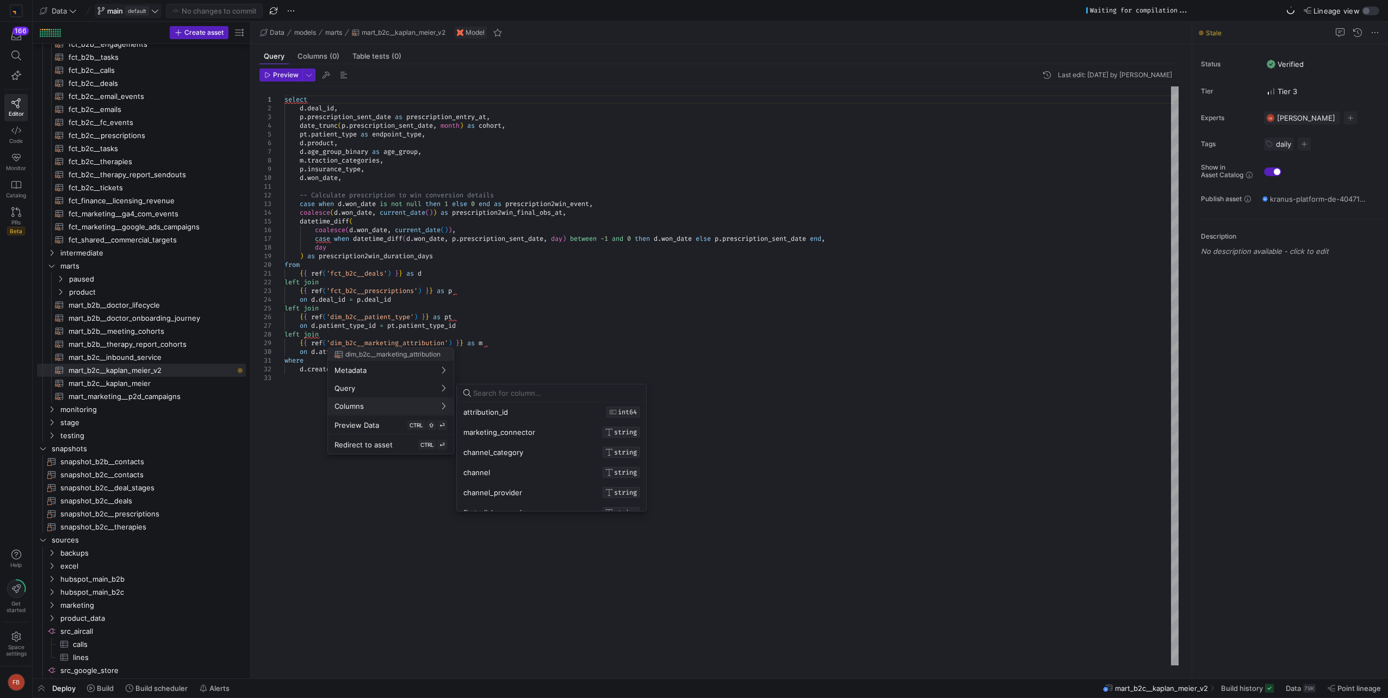
click at [293, 417] on div at bounding box center [694, 349] width 1388 height 698
click at [1231, 692] on span "Build history" at bounding box center [1242, 688] width 42 height 9
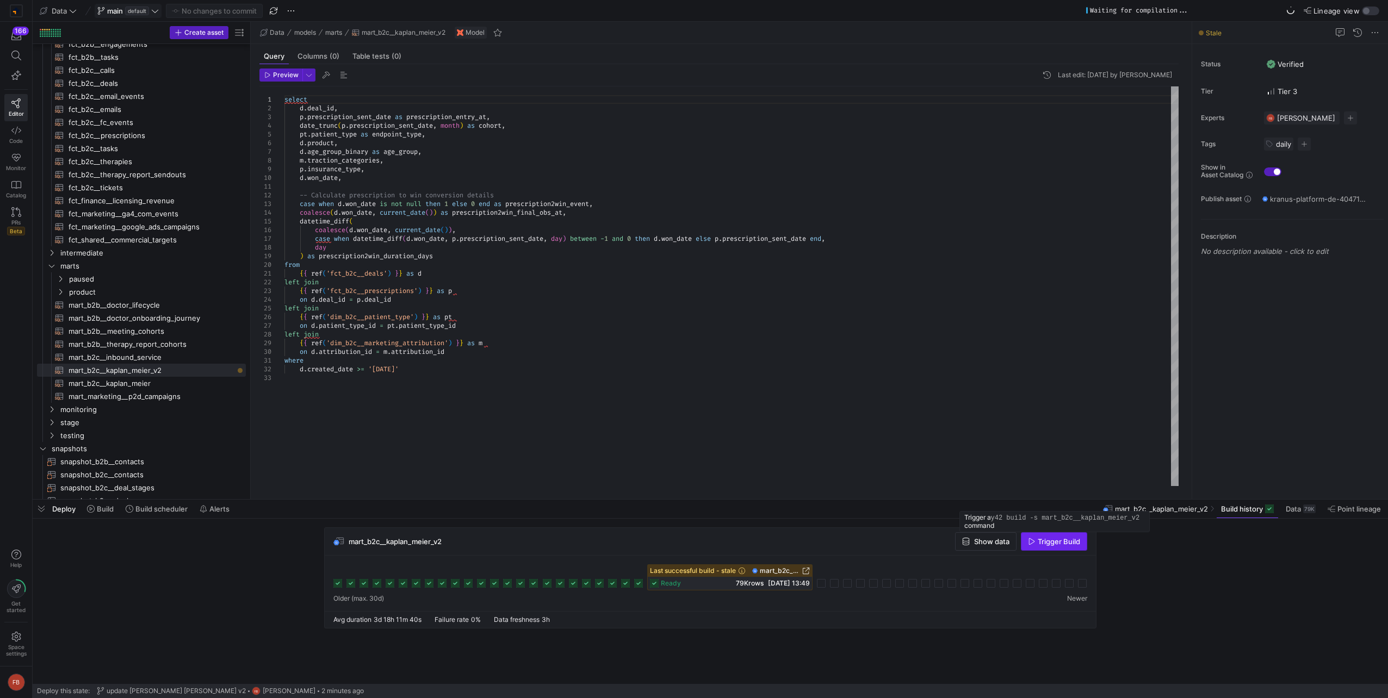
click at [1038, 544] on span "Trigger Build" at bounding box center [1059, 541] width 42 height 9
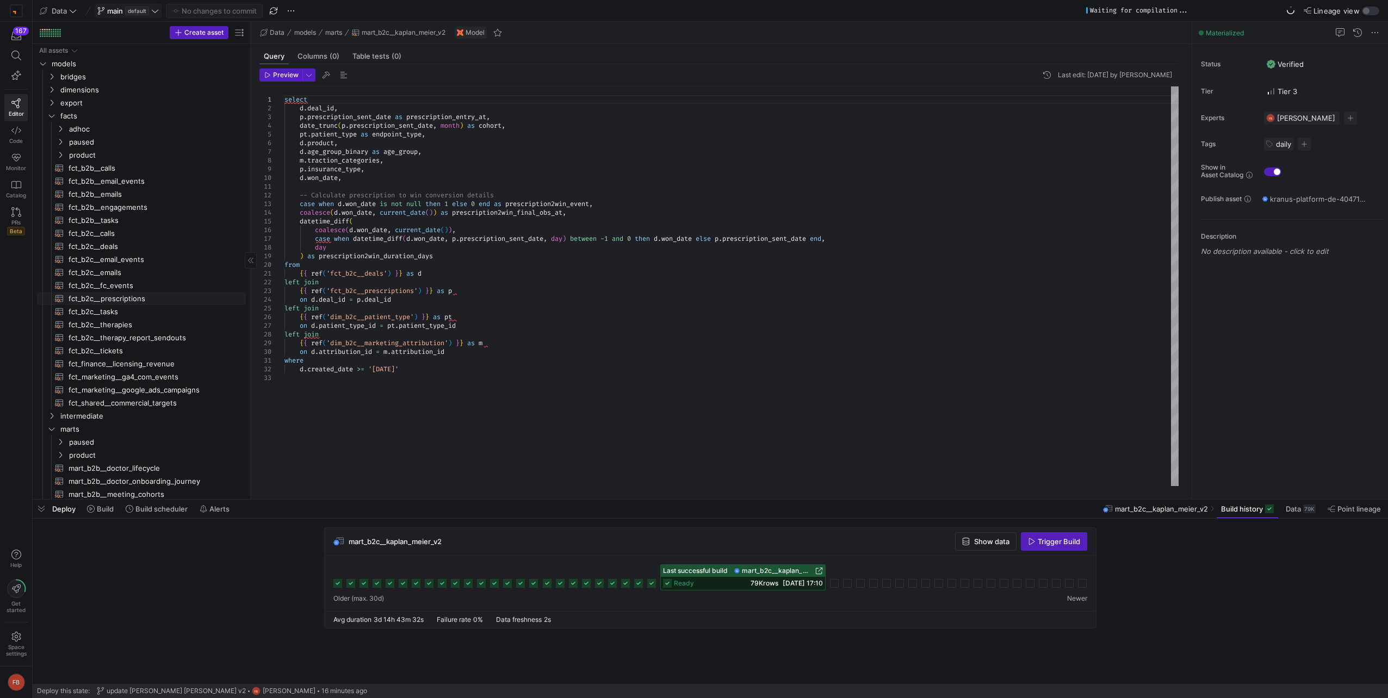
click at [144, 298] on span "fct_b2c__prescriptions​​​​​​​​​​" at bounding box center [151, 299] width 165 height 13
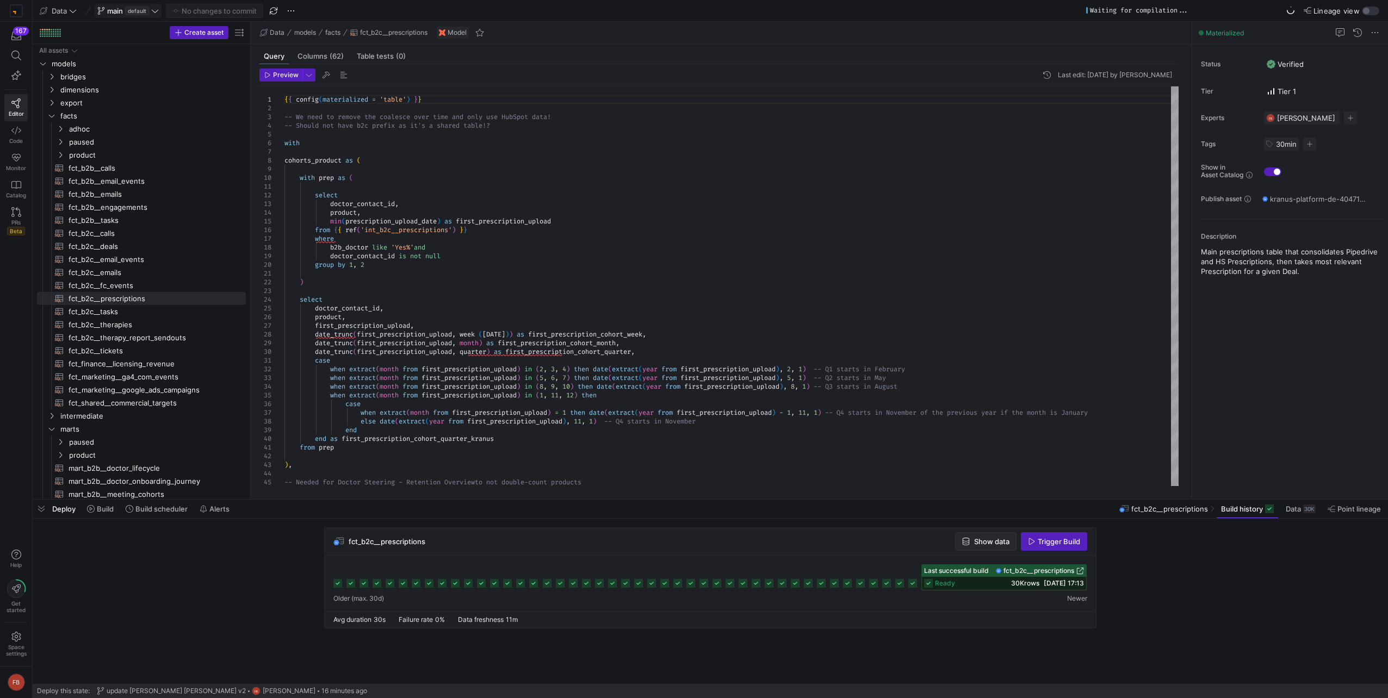
click at [994, 546] on span "button" at bounding box center [985, 541] width 60 height 17
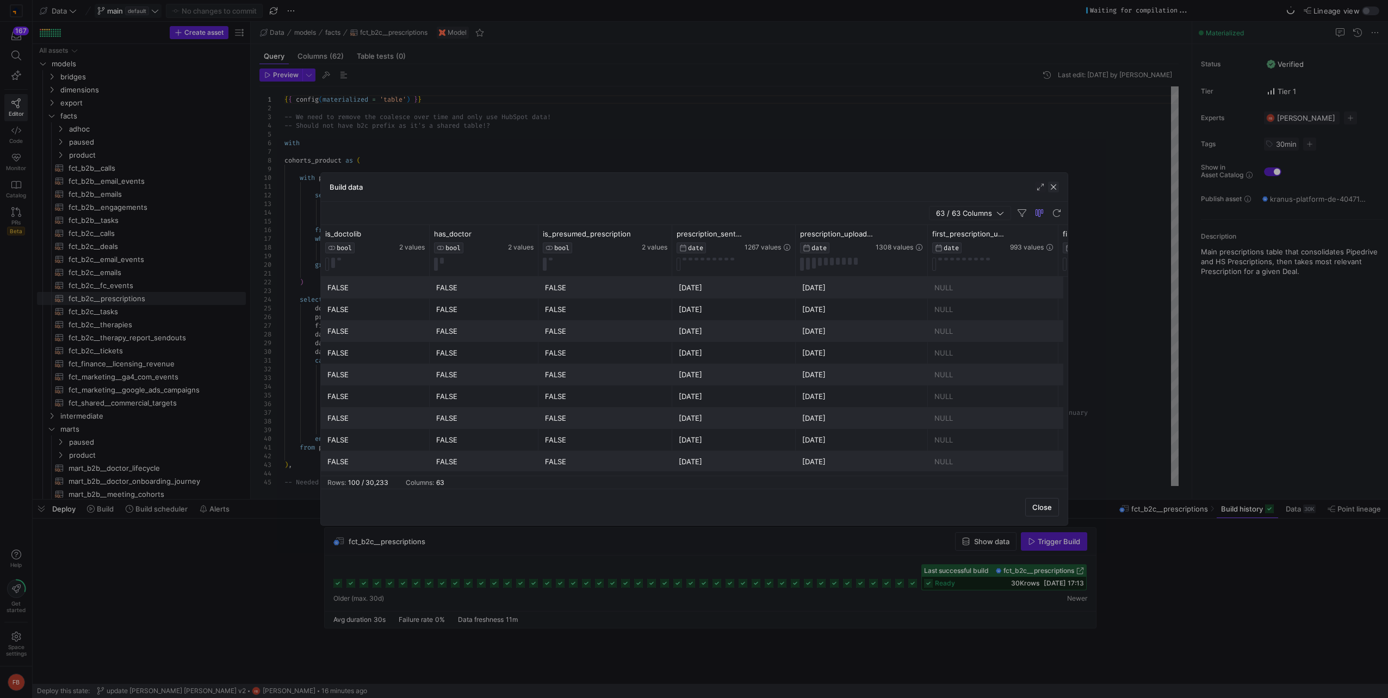
click at [1051, 186] on span "button" at bounding box center [1053, 187] width 11 height 11
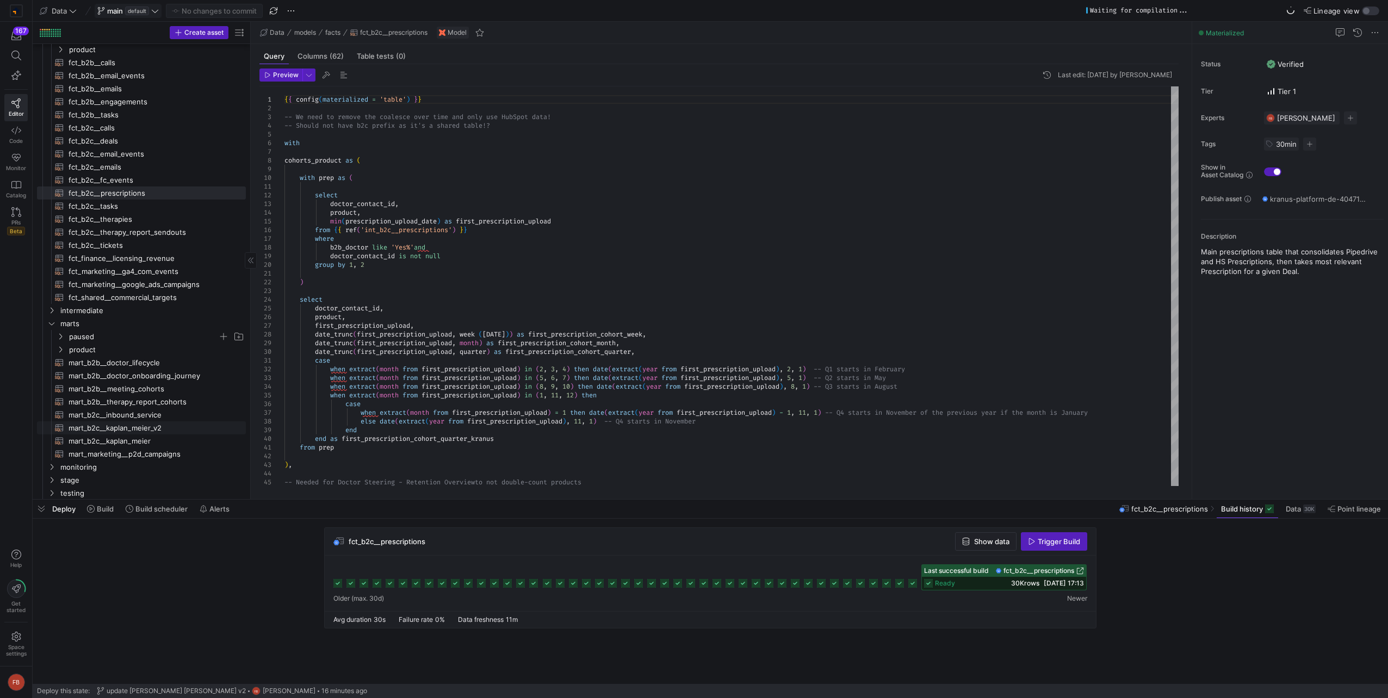
scroll to position [163, 0]
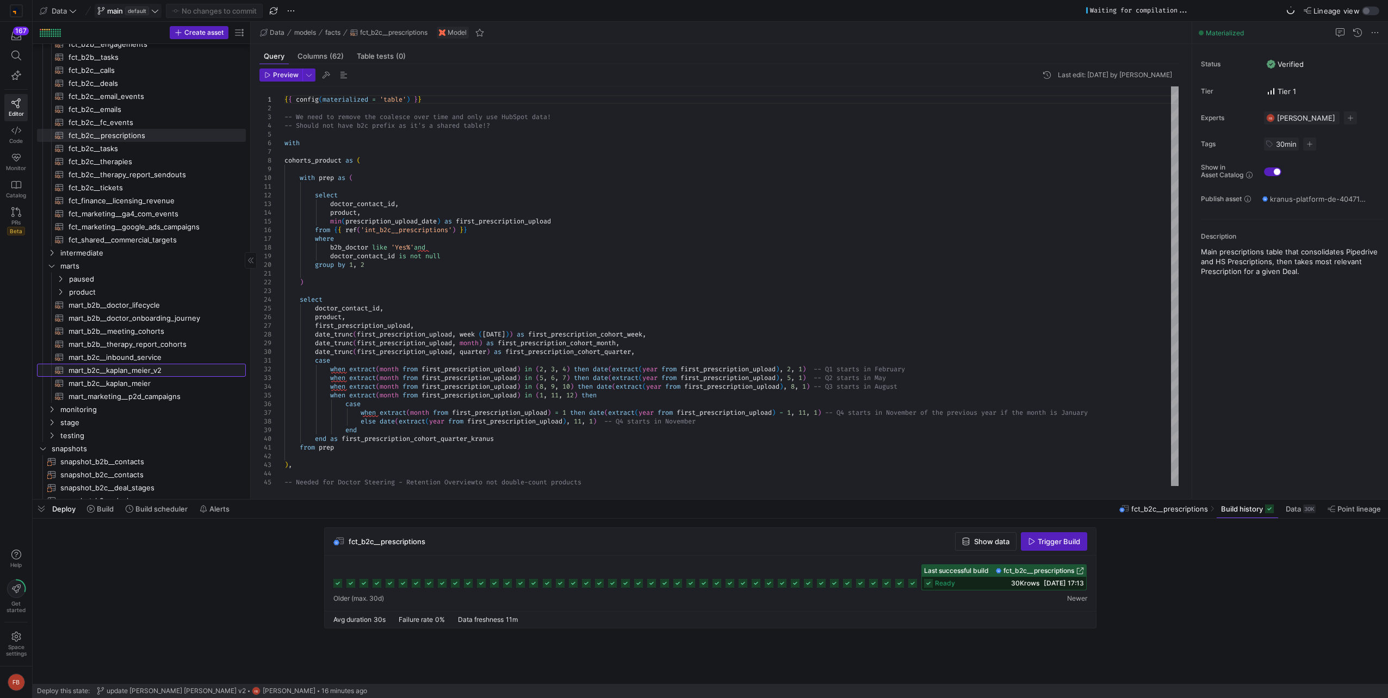
click at [158, 367] on span "mart_b2c__kaplan_meier_v2​​​​​​​​​​" at bounding box center [151, 370] width 165 height 13
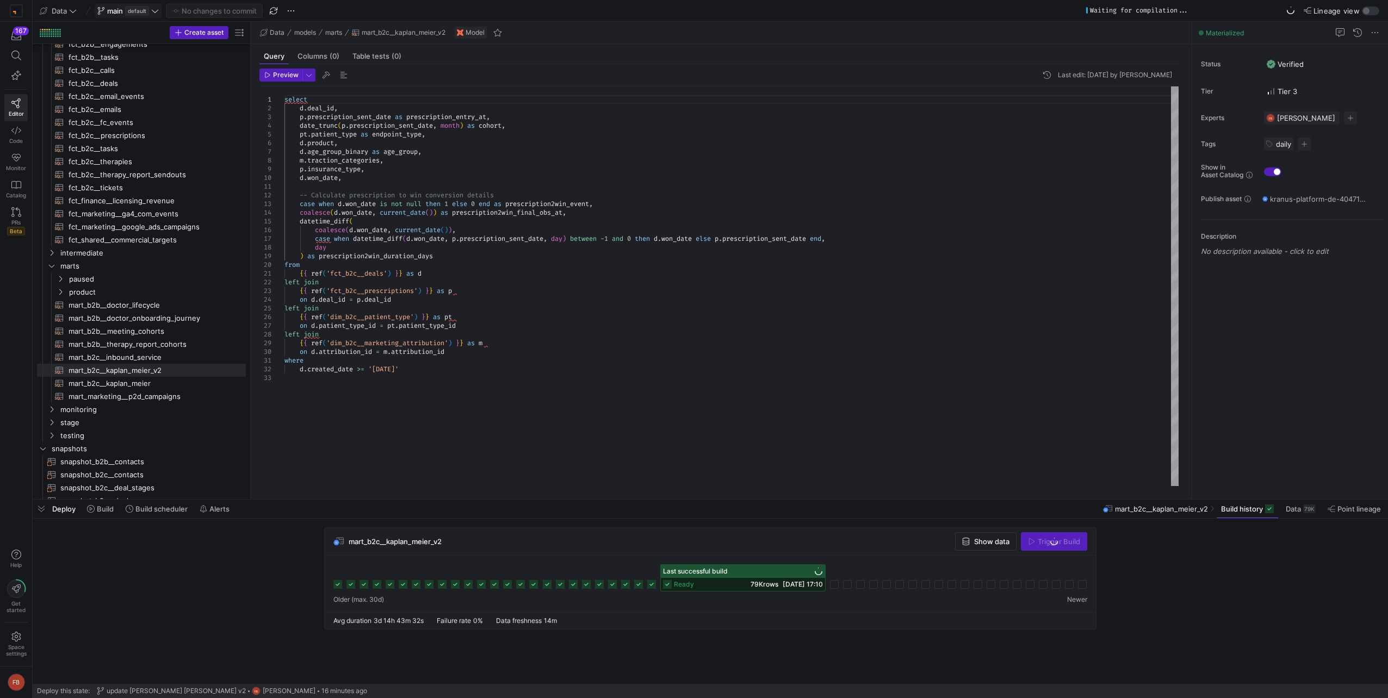
click at [376, 181] on div "select d . deal_id , p . prescription_sent_date as prescription_entry_at , date…" at bounding box center [731, 286] width 894 height 400
click at [381, 169] on div "select d . deal_id , p . prescription_sent_date as prescription_entry_at , date…" at bounding box center [731, 286] width 894 height 400
type textarea "select d.deal_id, p.prescription_sent_date as prescription_entry_at, date_trunc…"
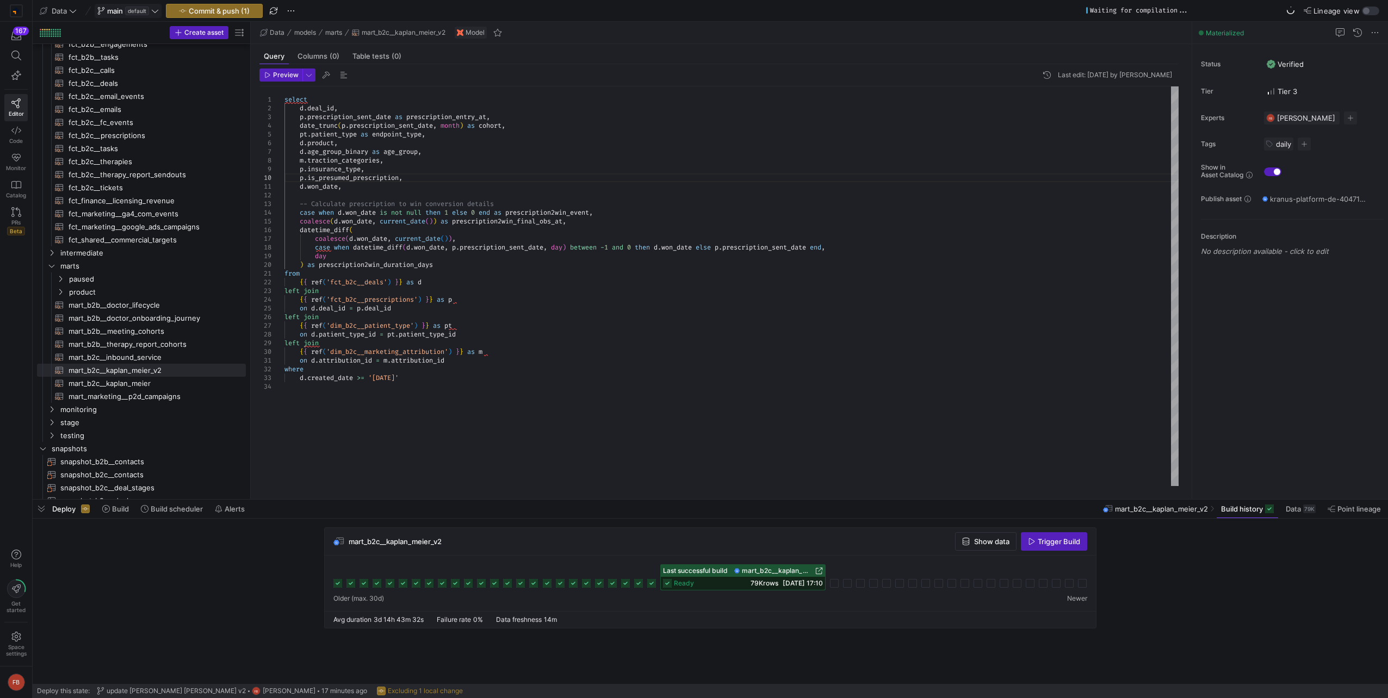
click at [151, 11] on span "main default" at bounding box center [127, 11] width 61 height 9
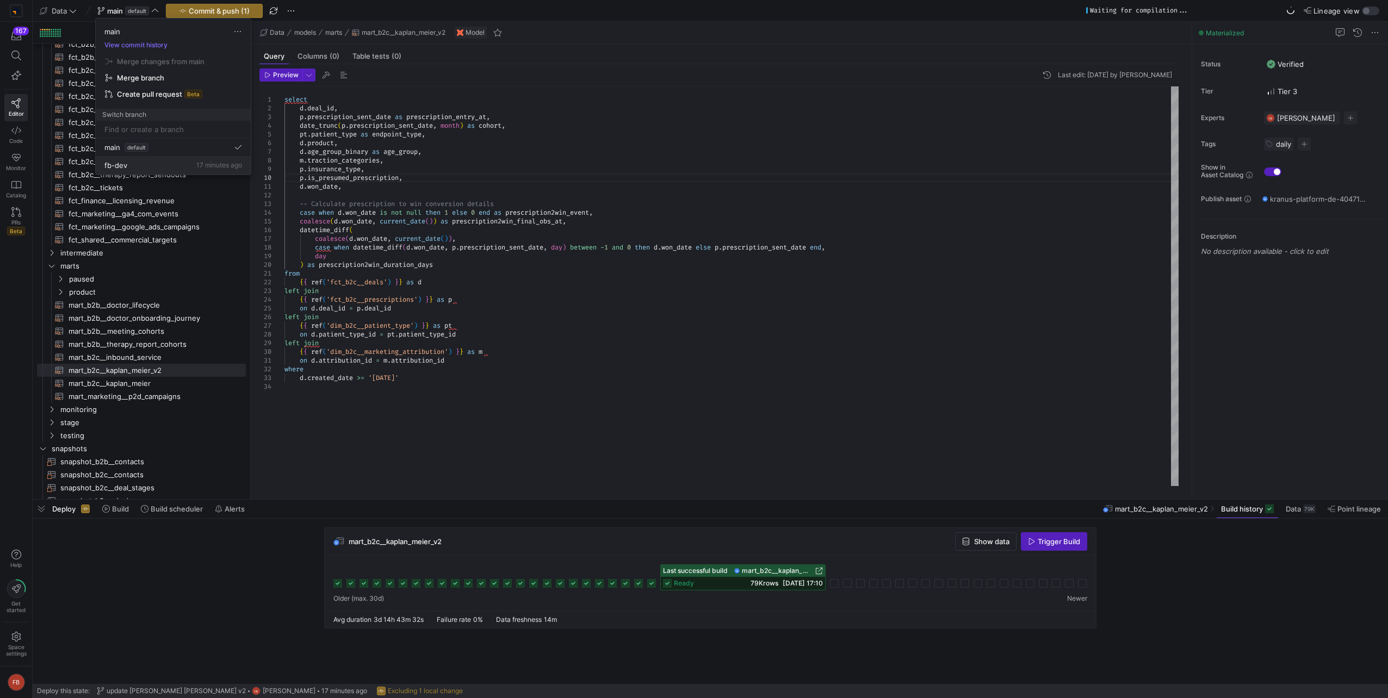
click at [110, 162] on span "fb-dev" at bounding box center [115, 165] width 23 height 9
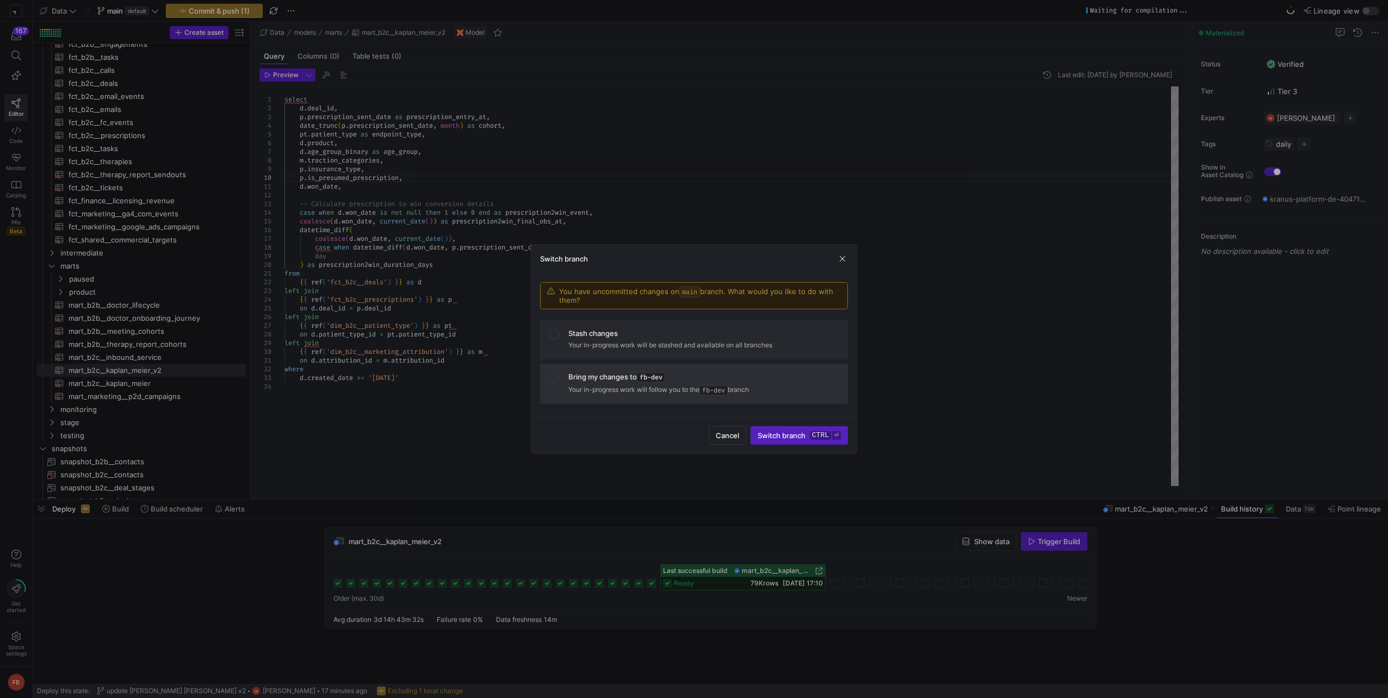
click at [664, 376] on span "fb-dev" at bounding box center [651, 377] width 28 height 10
click at [808, 434] on span "Switch branch ctrl ⏎" at bounding box center [798, 435] width 83 height 9
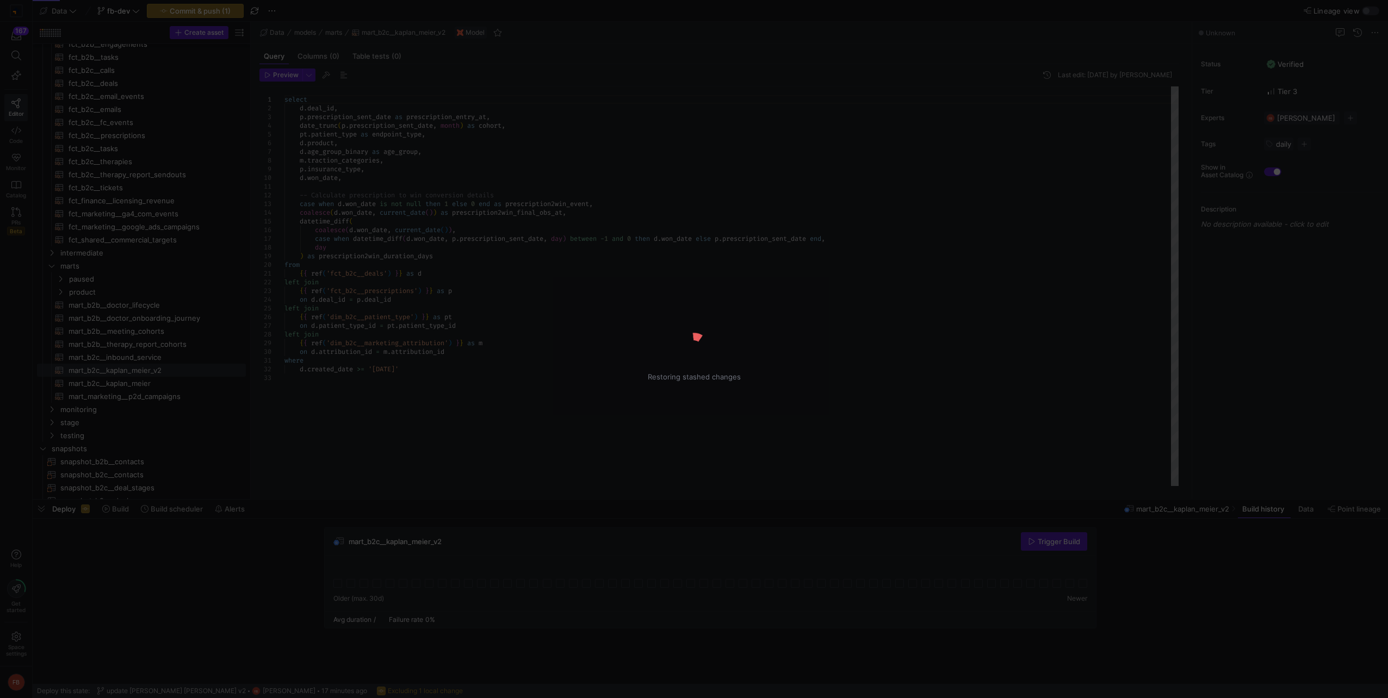
type textarea "select d.deal_id, p.prescription_sent_date as prescription_entry_at, date_trunc…"
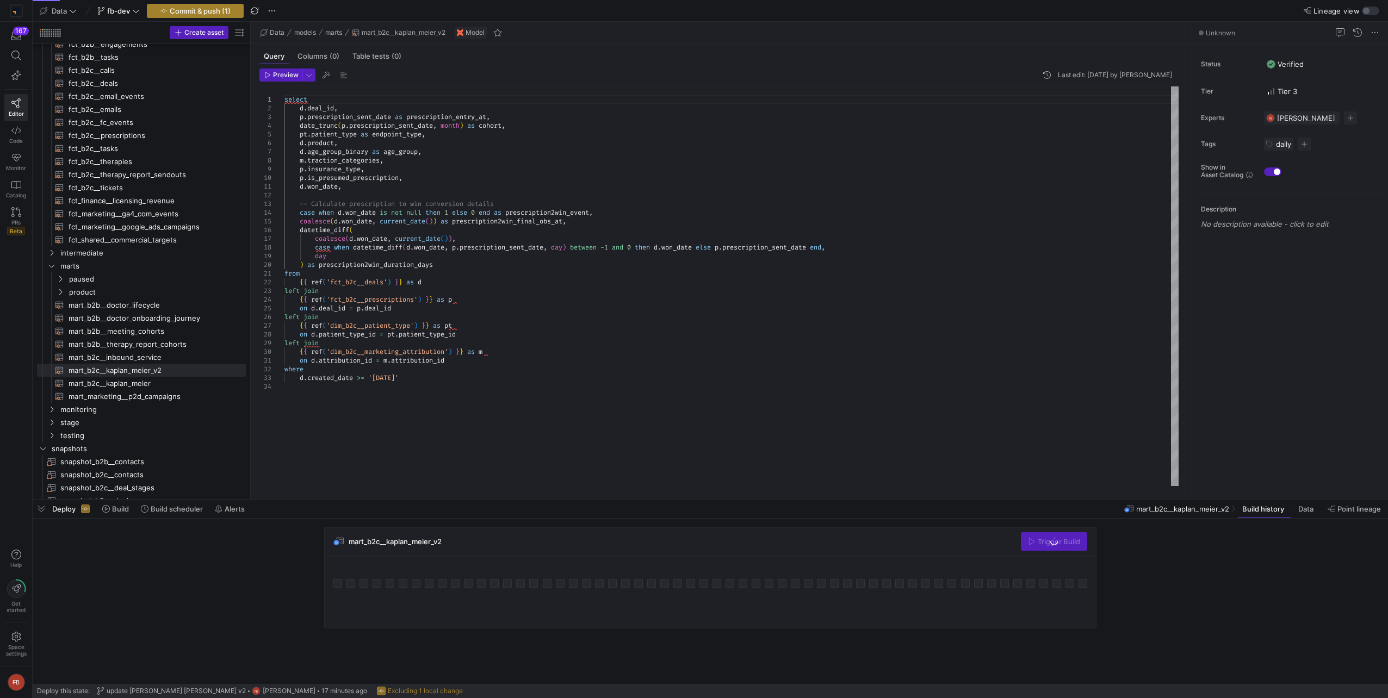
click at [197, 15] on span "button" at bounding box center [195, 10] width 96 height 13
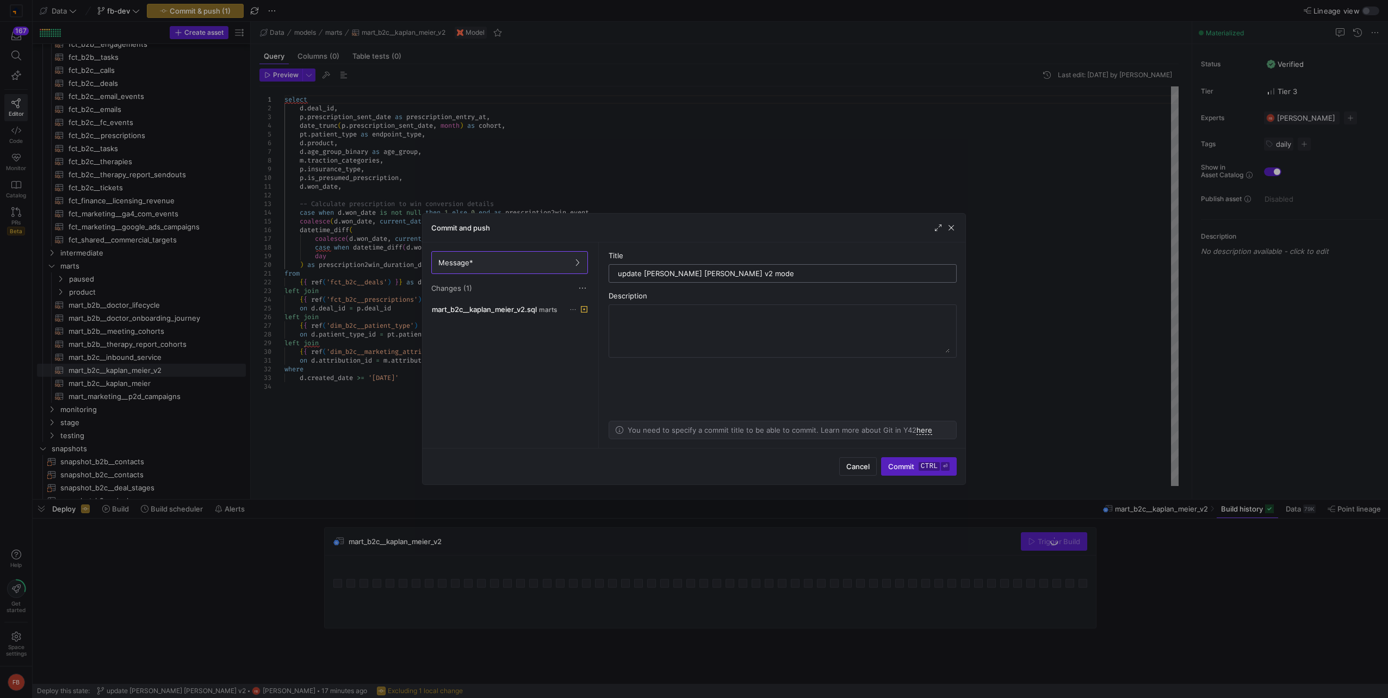
type input "update [PERSON_NAME] [PERSON_NAME] v2 model"
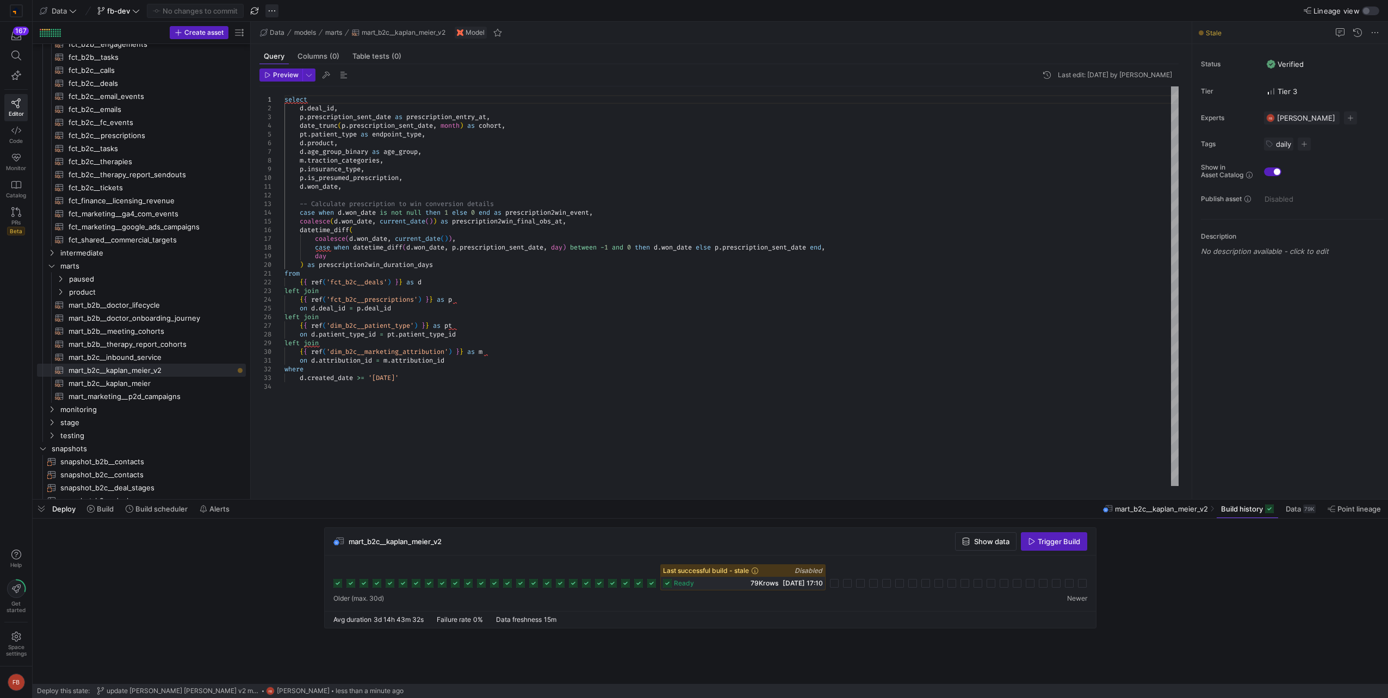
click at [274, 9] on span "button" at bounding box center [271, 10] width 13 height 13
click at [283, 26] on span "Merge branch" at bounding box center [307, 26] width 48 height 9
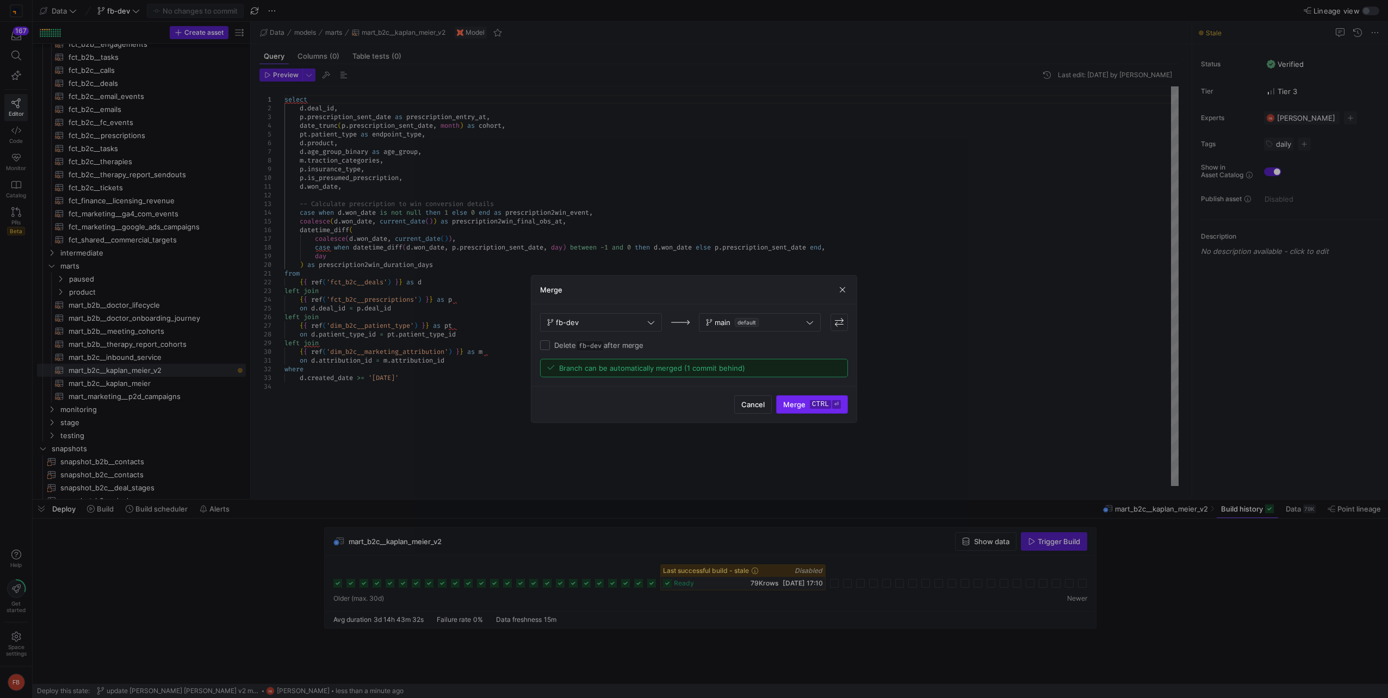
click at [808, 407] on span "Merge ctrl ⏎" at bounding box center [812, 404] width 58 height 9
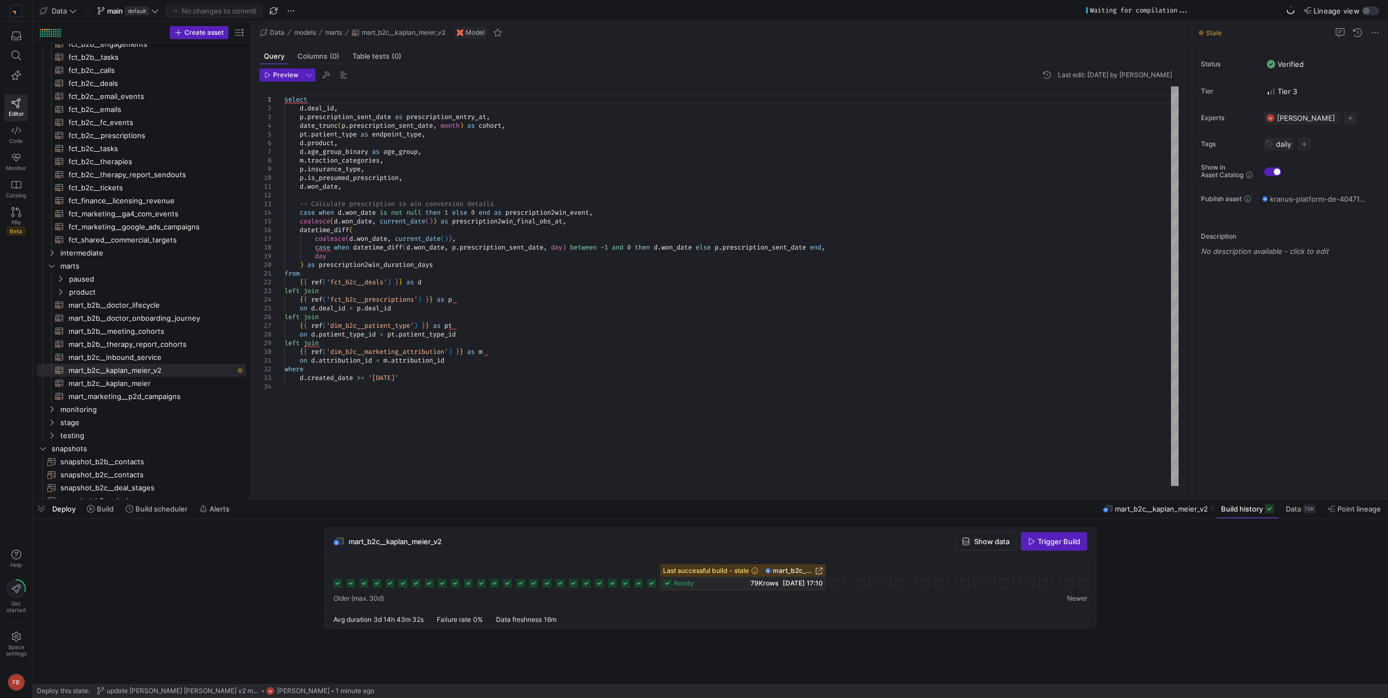
click at [1072, 551] on div "mart_b2c__kaplan_meier_v2 Show data Trigger Build" at bounding box center [710, 542] width 771 height 28
click at [1068, 543] on span "Trigger Build" at bounding box center [1059, 541] width 42 height 9
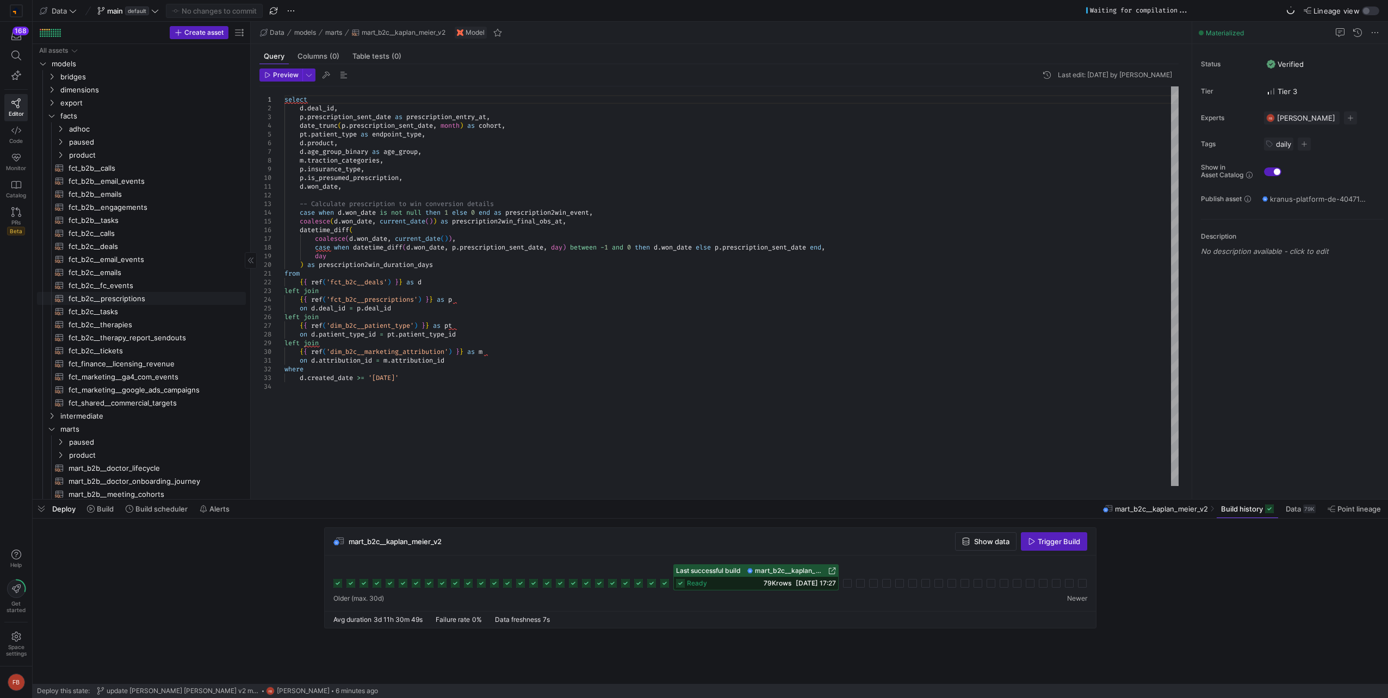
click at [162, 296] on span "fct_b2c__prescriptions​​​​​​​​​​" at bounding box center [151, 299] width 165 height 13
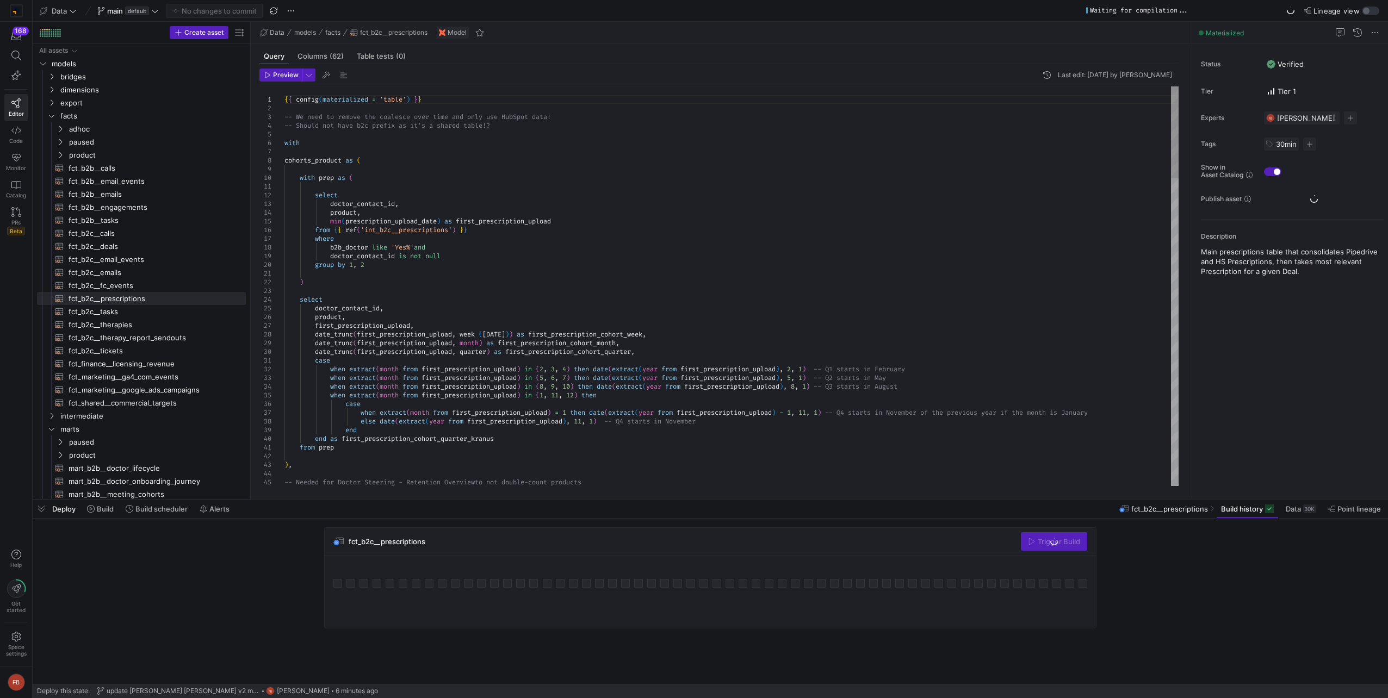
type textarea "select doctor_contact_id, product, min(prescription_upload_date) as first_presc…"
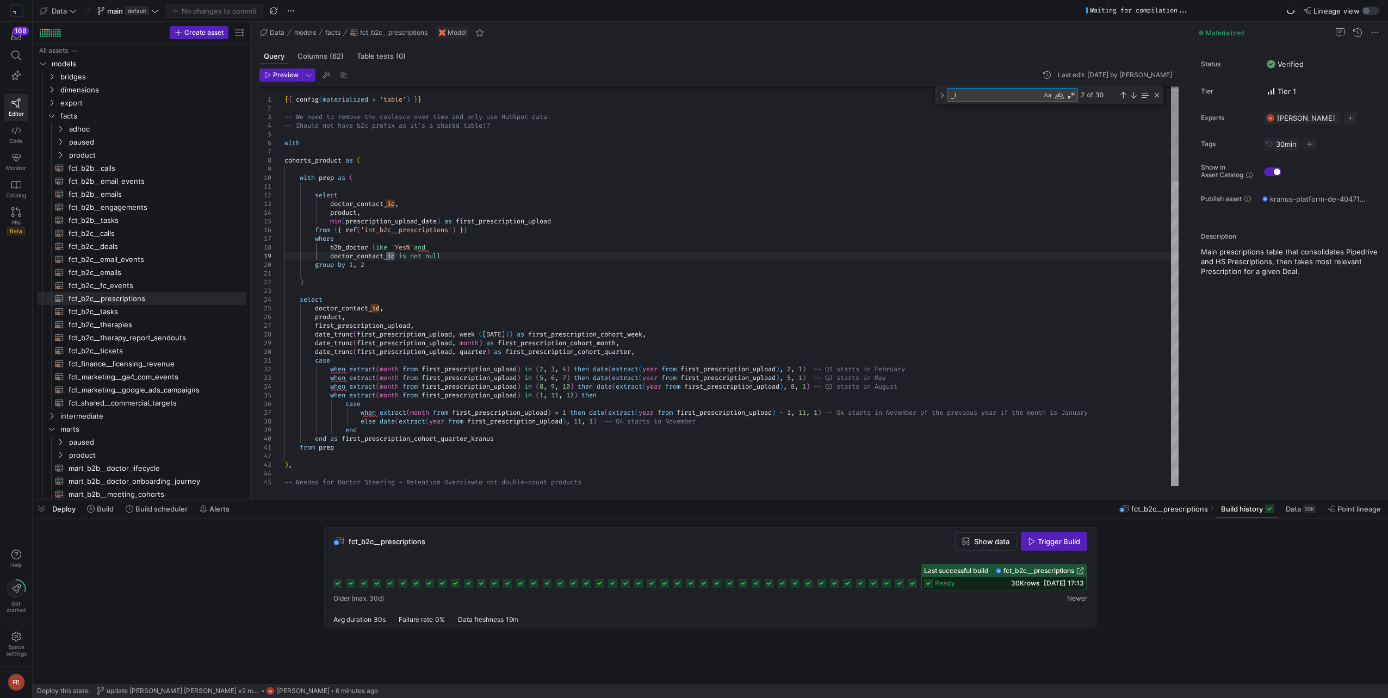
type textarea "_"
type textarea "is"
type textarea ") as capped_prescription_upload_ts, -- for incremental loading into PBI b2b.add…"
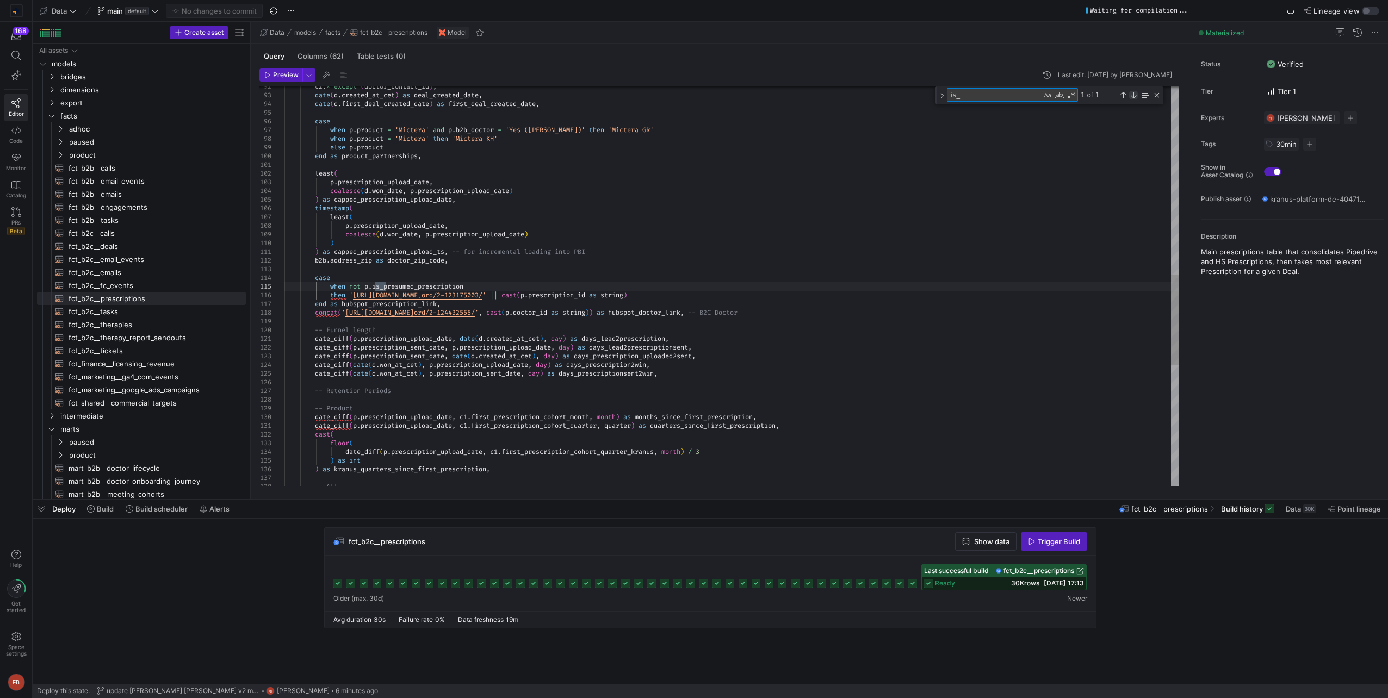
type textarea "is_"
click at [1135, 99] on div "Next Match (Enter)" at bounding box center [1133, 95] width 9 height 9
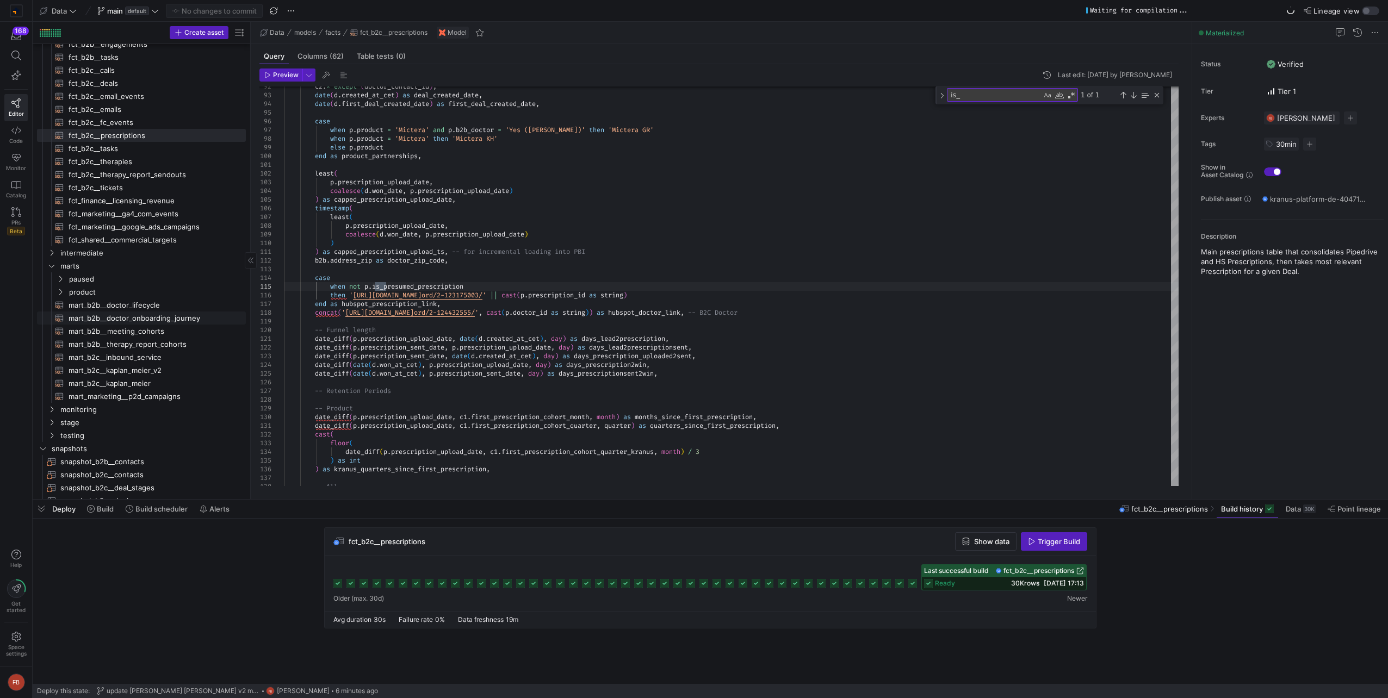
scroll to position [326, 0]
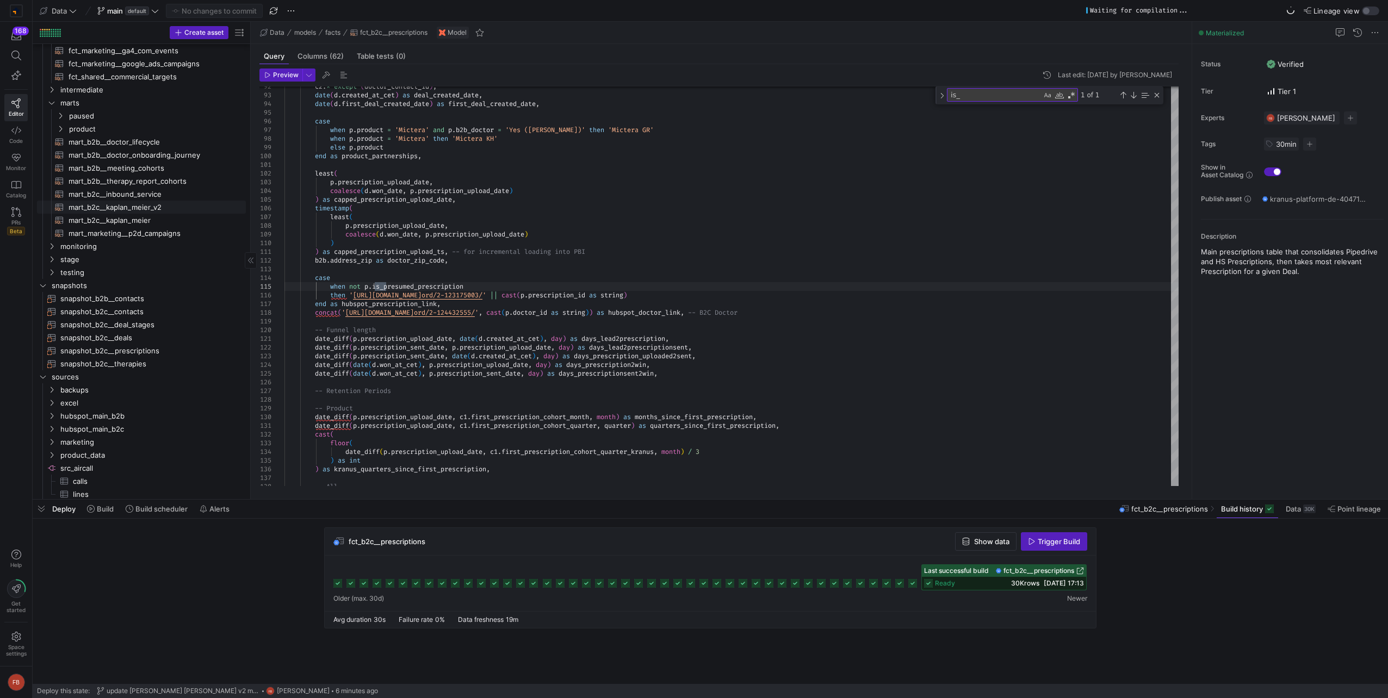
click at [168, 213] on span "mart_b2c__kaplan_meier_v2​​​​​​​​​​" at bounding box center [151, 207] width 165 height 13
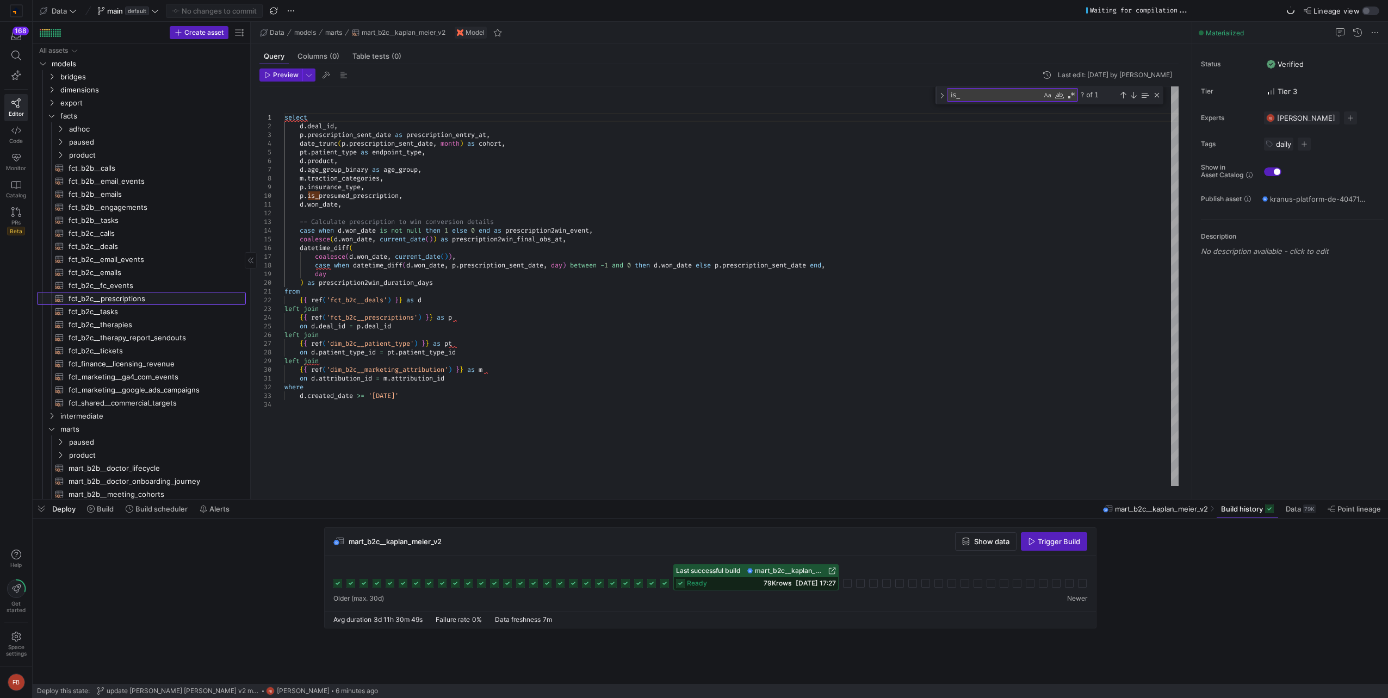
click at [142, 295] on span "fct_b2c__prescriptions​​​​​​​​​​" at bounding box center [151, 299] width 165 height 13
type textarea "{{ config(materialized = 'table') }} -- We need to remove the coalesce over tim…"
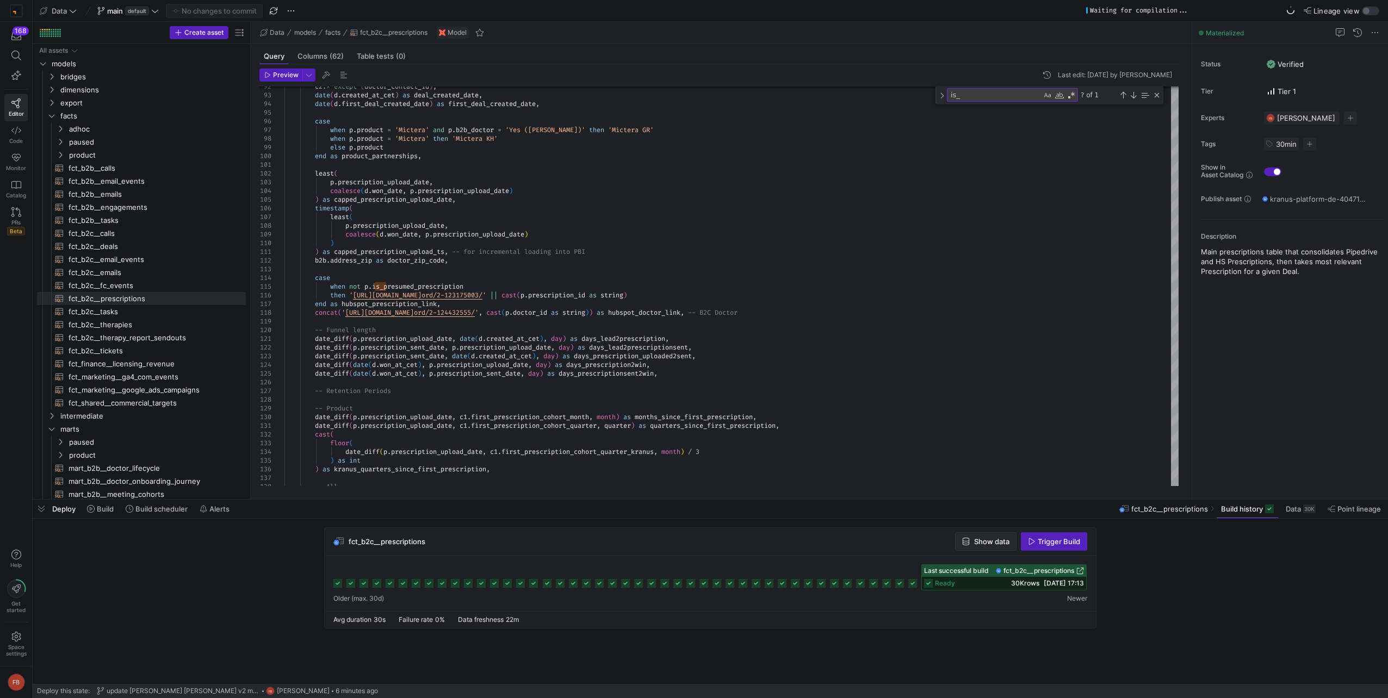
click at [992, 543] on span "Show data" at bounding box center [991, 541] width 35 height 9
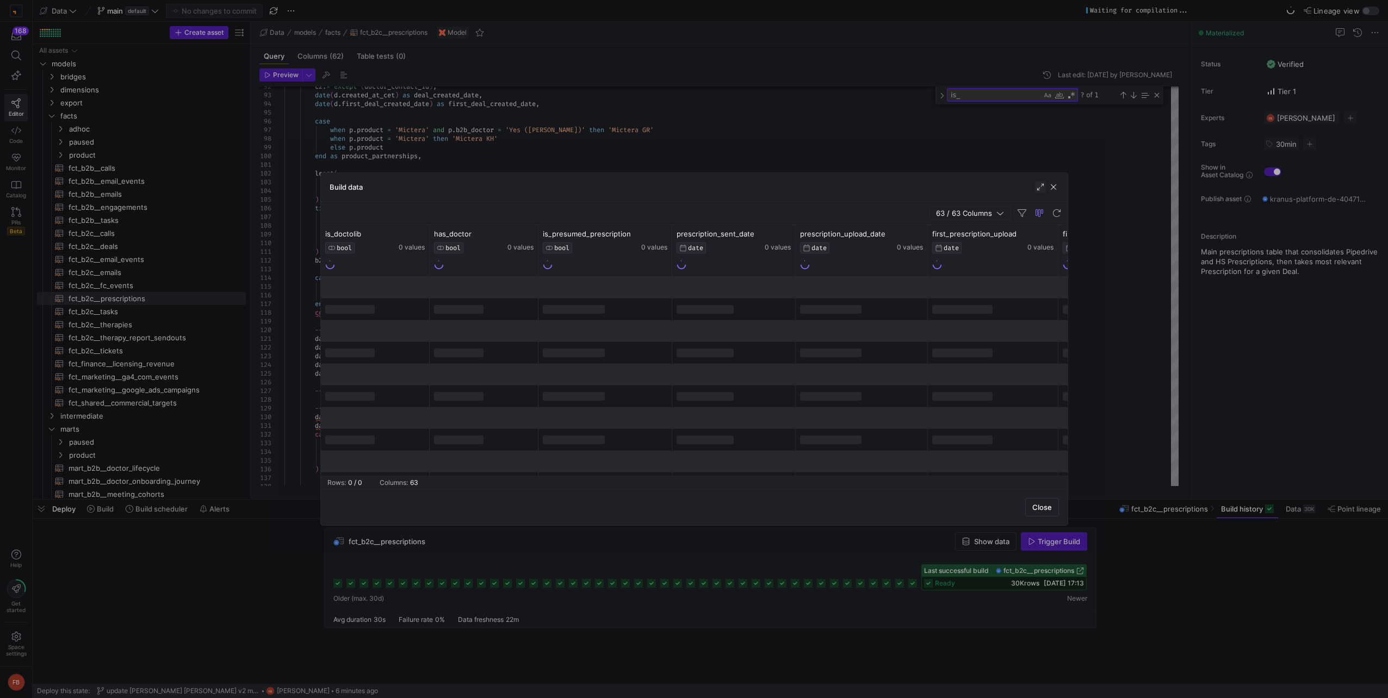
click at [1040, 186] on span "button" at bounding box center [1040, 187] width 11 height 11
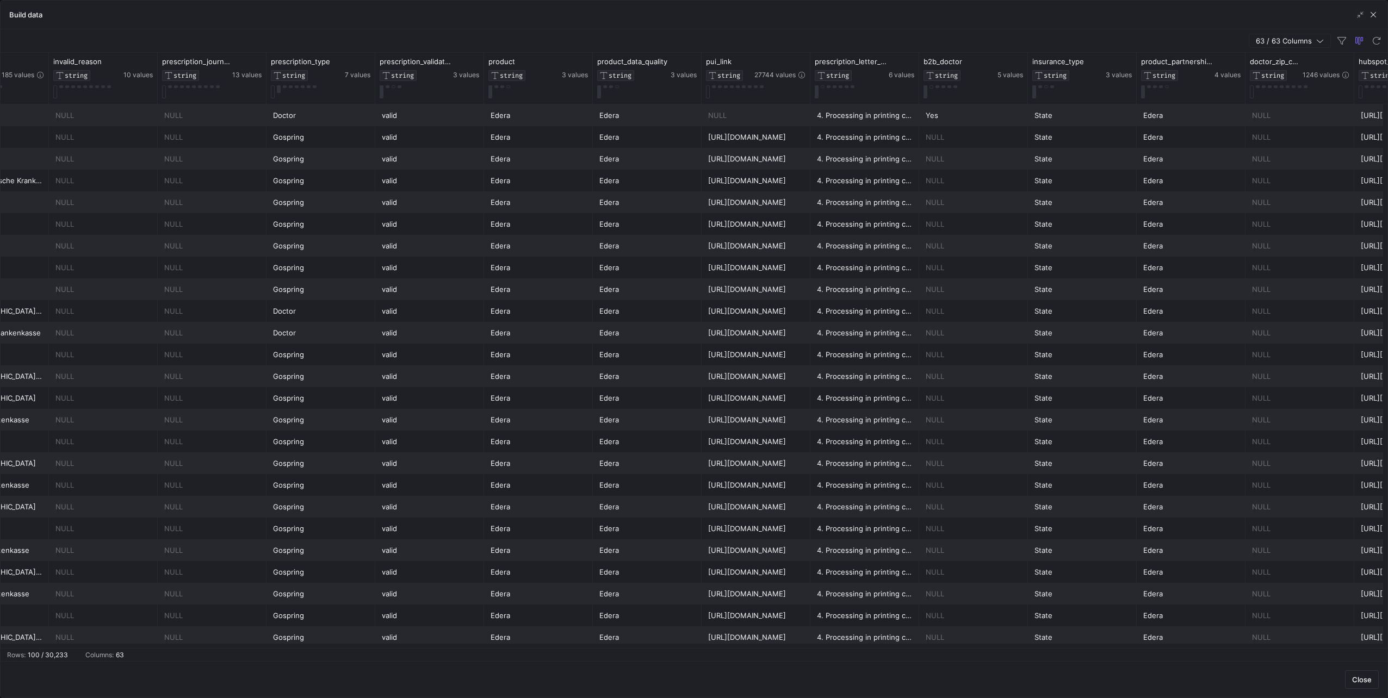
scroll to position [0, 5460]
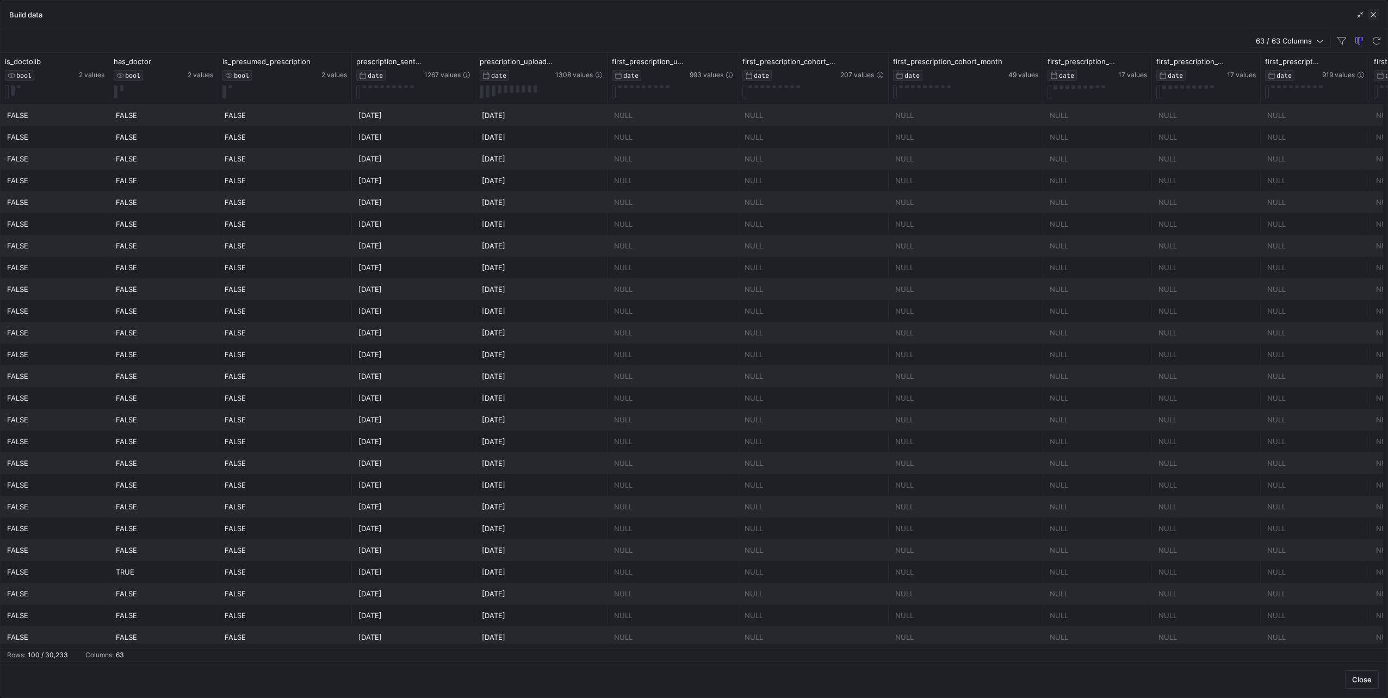
click at [1373, 11] on span "button" at bounding box center [1373, 14] width 11 height 11
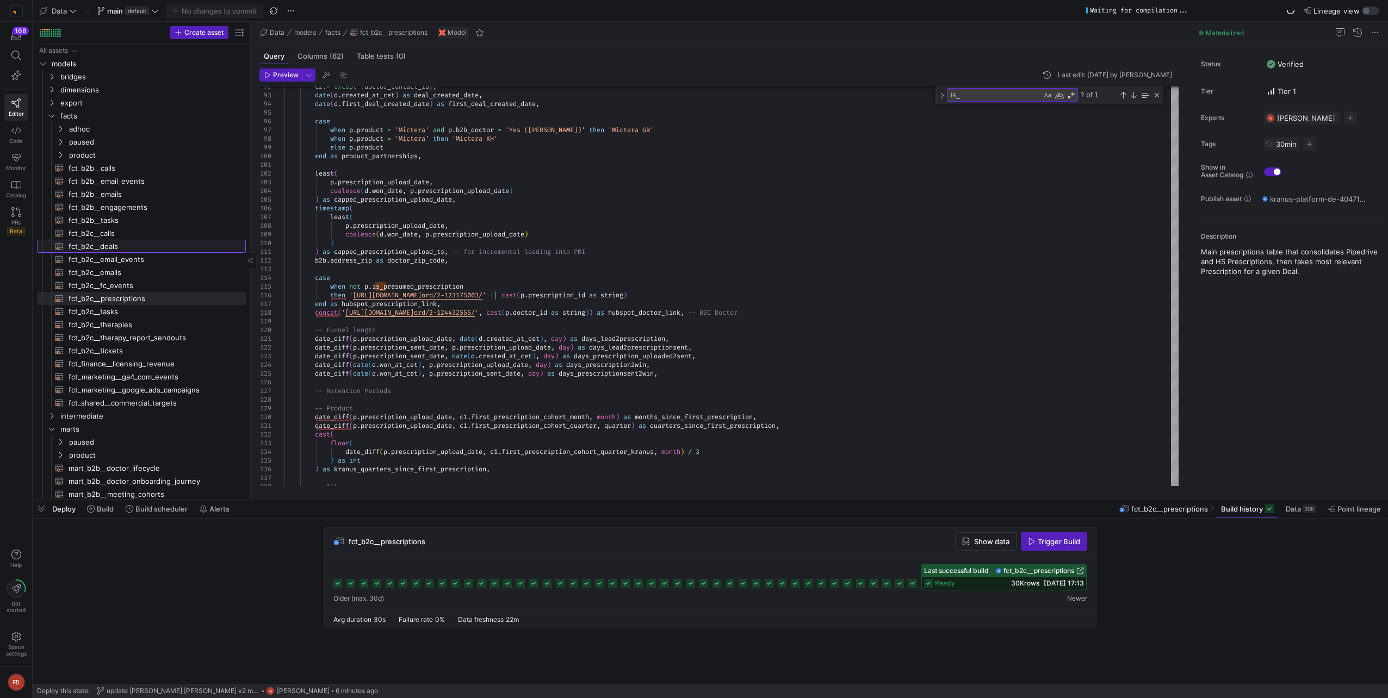
click at [154, 248] on span "fct_b2c__deals​​​​​​​​​​" at bounding box center [151, 246] width 165 height 13
type textarea "{{ config(materialized = 'table') }} with doctors as ( -- HCP Contact ID for di…"
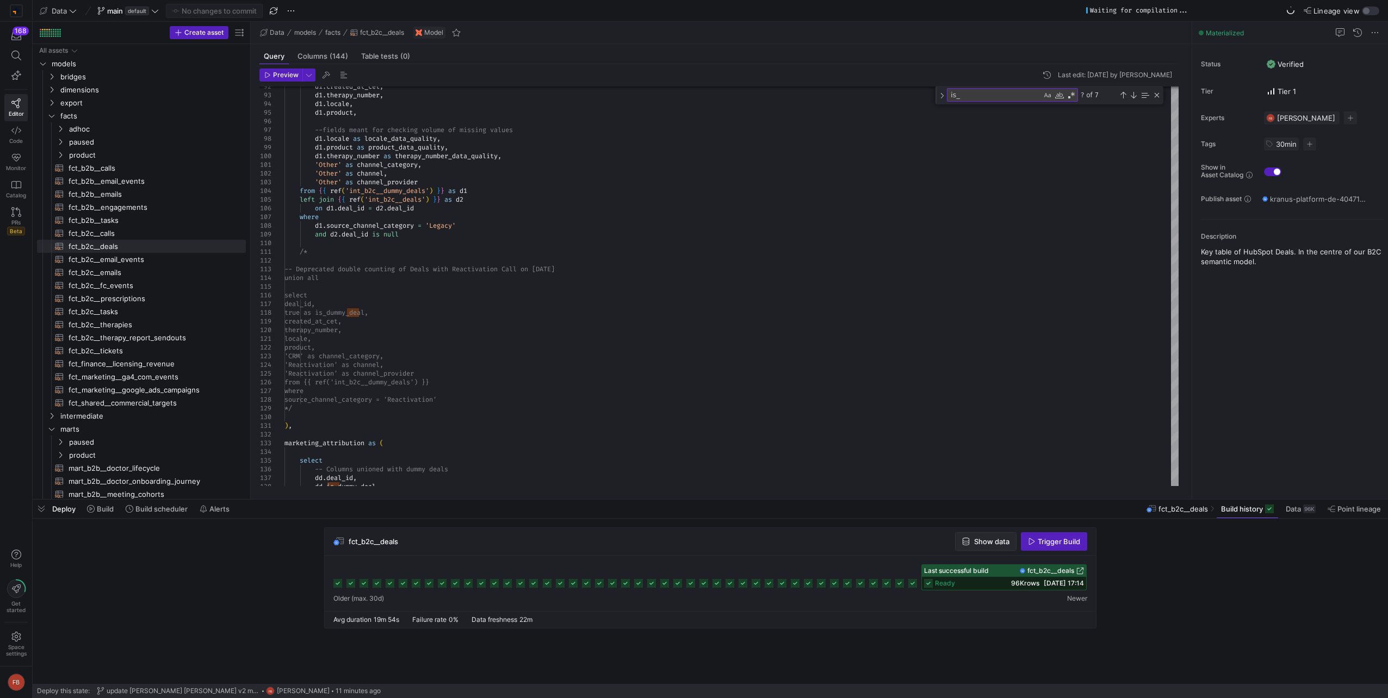
click at [974, 537] on span "Show data" at bounding box center [991, 541] width 35 height 9
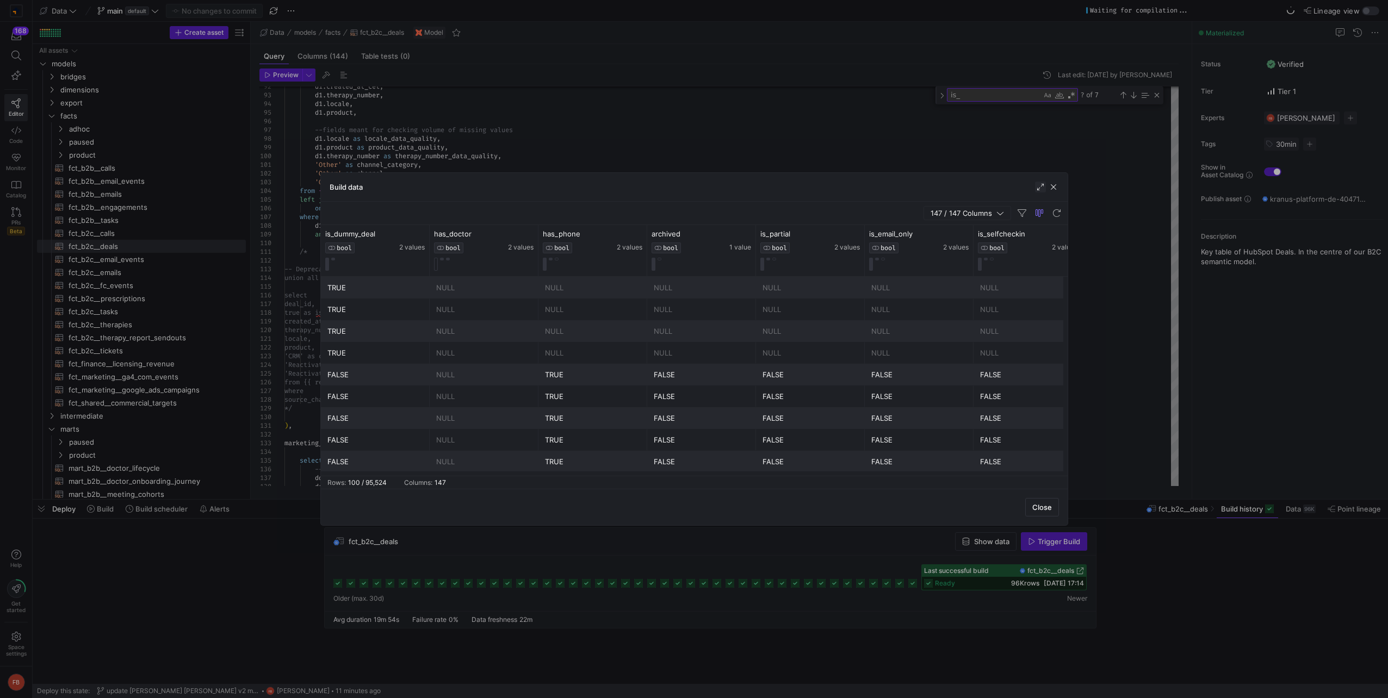
click at [1037, 190] on span "button" at bounding box center [1040, 187] width 11 height 11
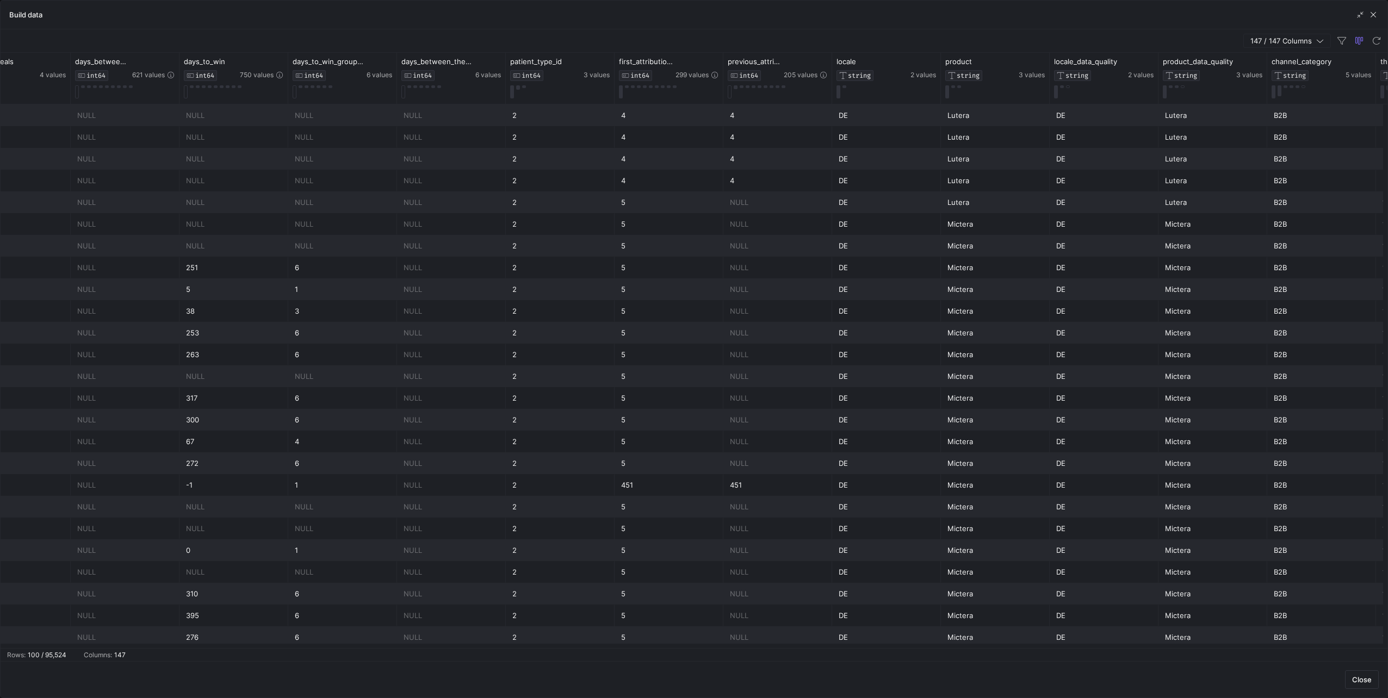
click at [1375, 20] on div "Build data" at bounding box center [694, 15] width 1387 height 29
click at [1376, 14] on span "button" at bounding box center [1373, 14] width 11 height 11
